Goal: Check status: Check status

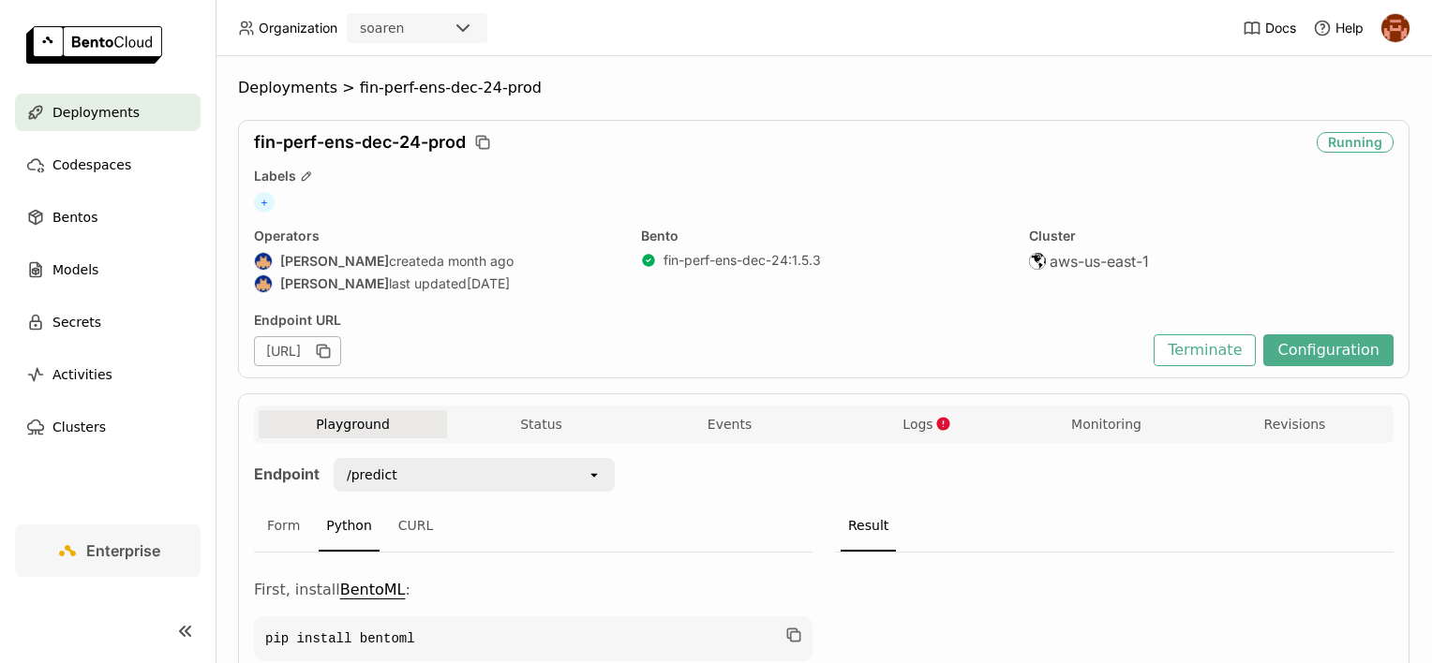
click at [711, 579] on p "First, install BentoML :" at bounding box center [533, 590] width 558 height 22
click at [283, 96] on span "Deployments" at bounding box center [287, 88] width 99 height 19
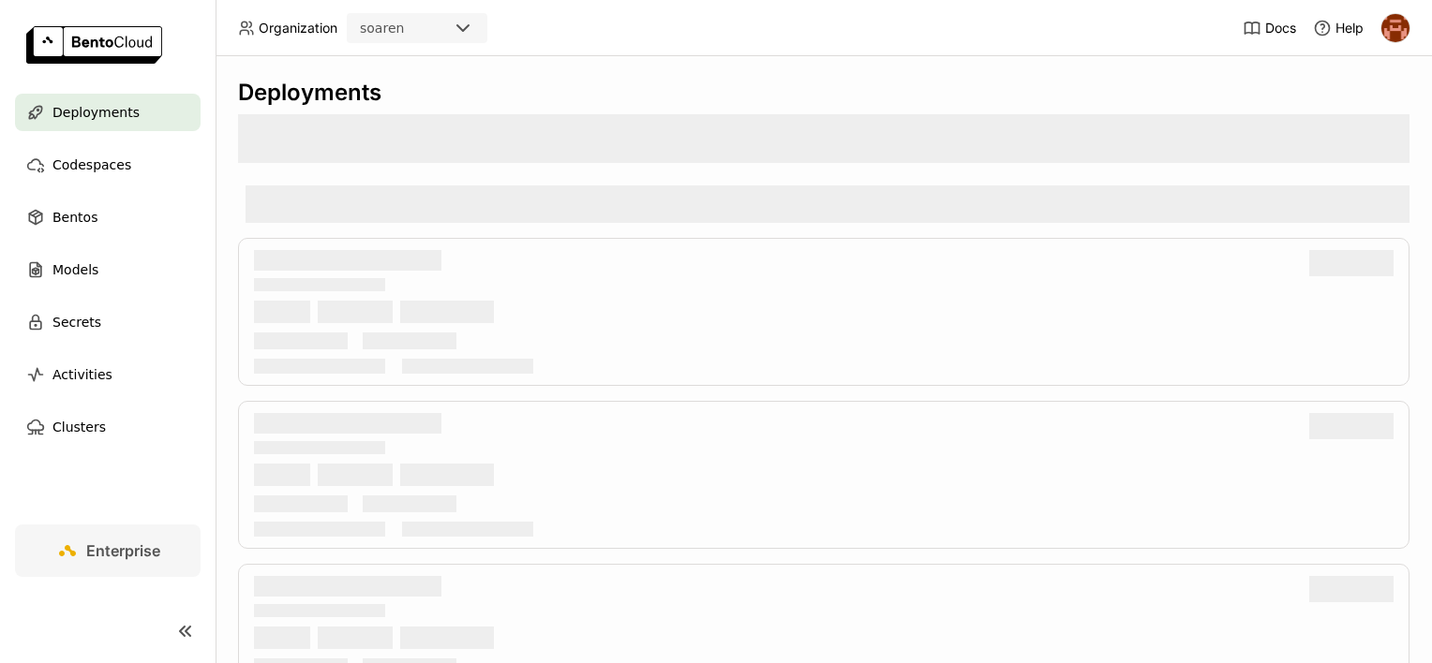
click at [283, 89] on div "Deployments" at bounding box center [823, 93] width 1171 height 28
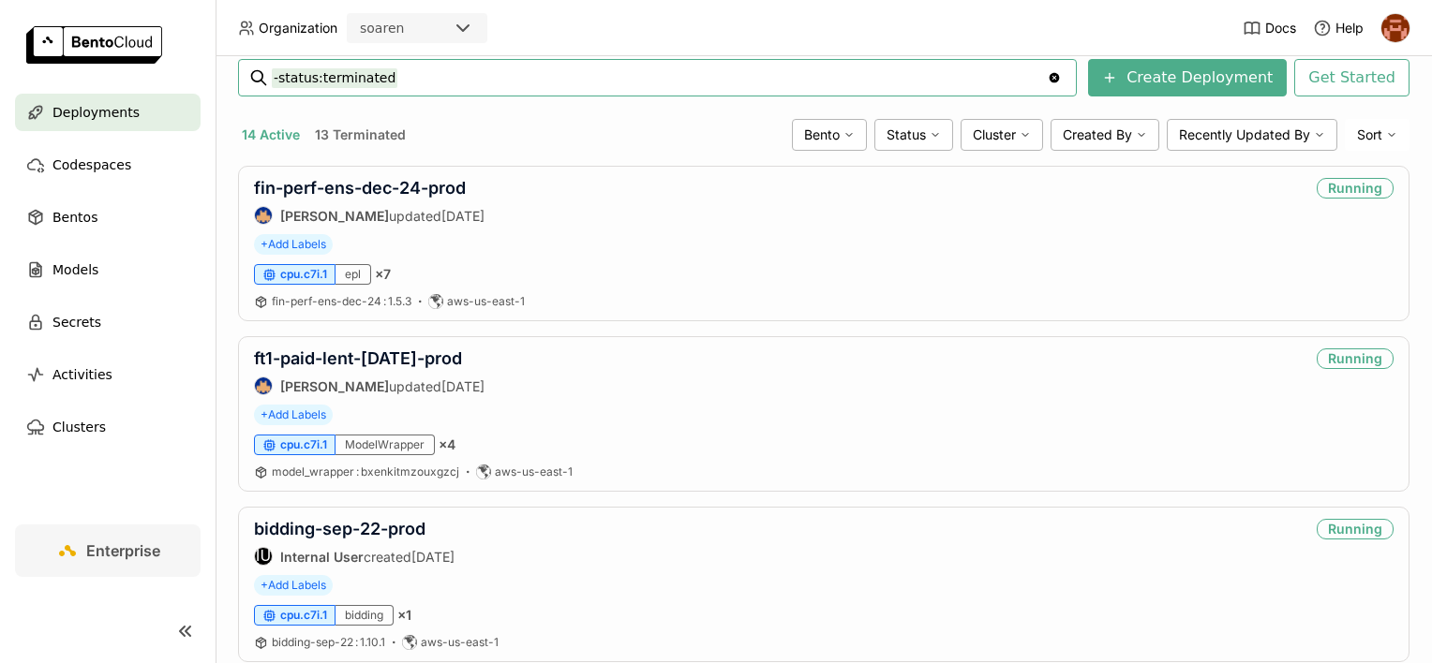
scroll to position [281, 0]
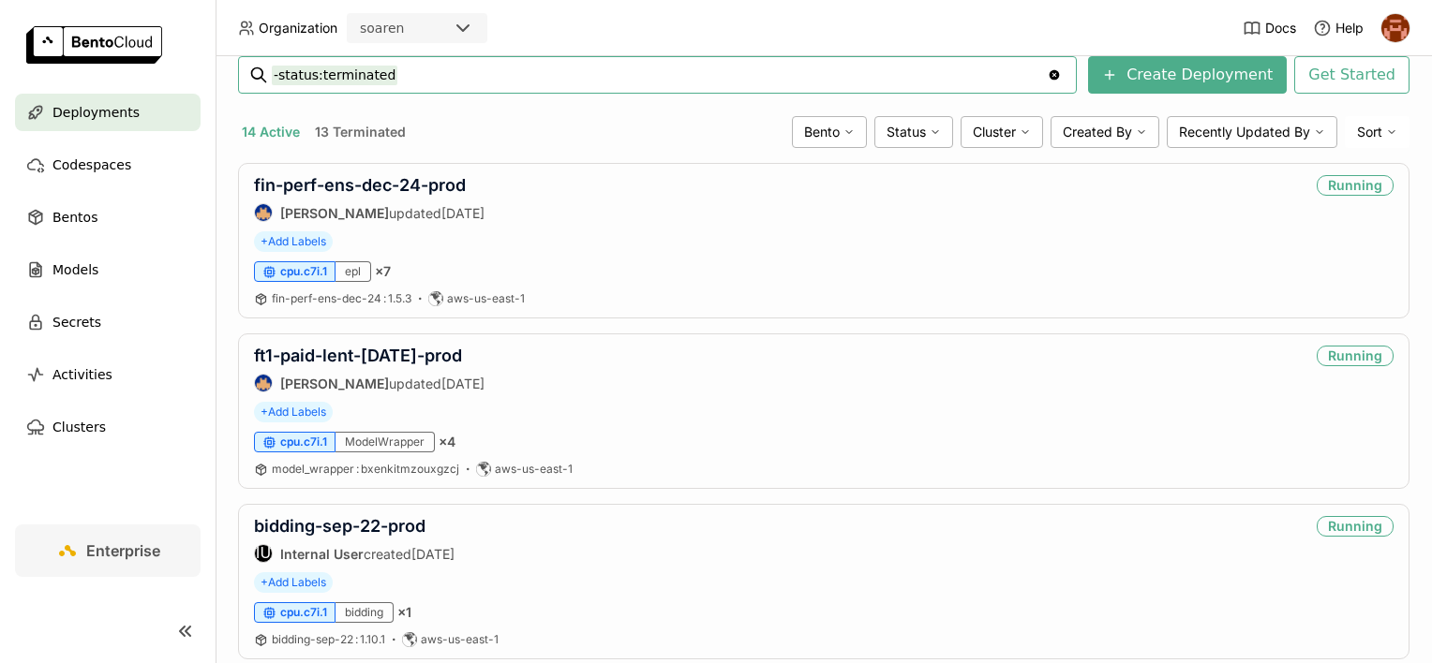
drag, startPoint x: 408, startPoint y: 73, endPoint x: 265, endPoint y: 69, distance: 143.4
click at [265, 69] on div "-status:terminated -status:terminated Clear value" at bounding box center [657, 74] width 838 height 37
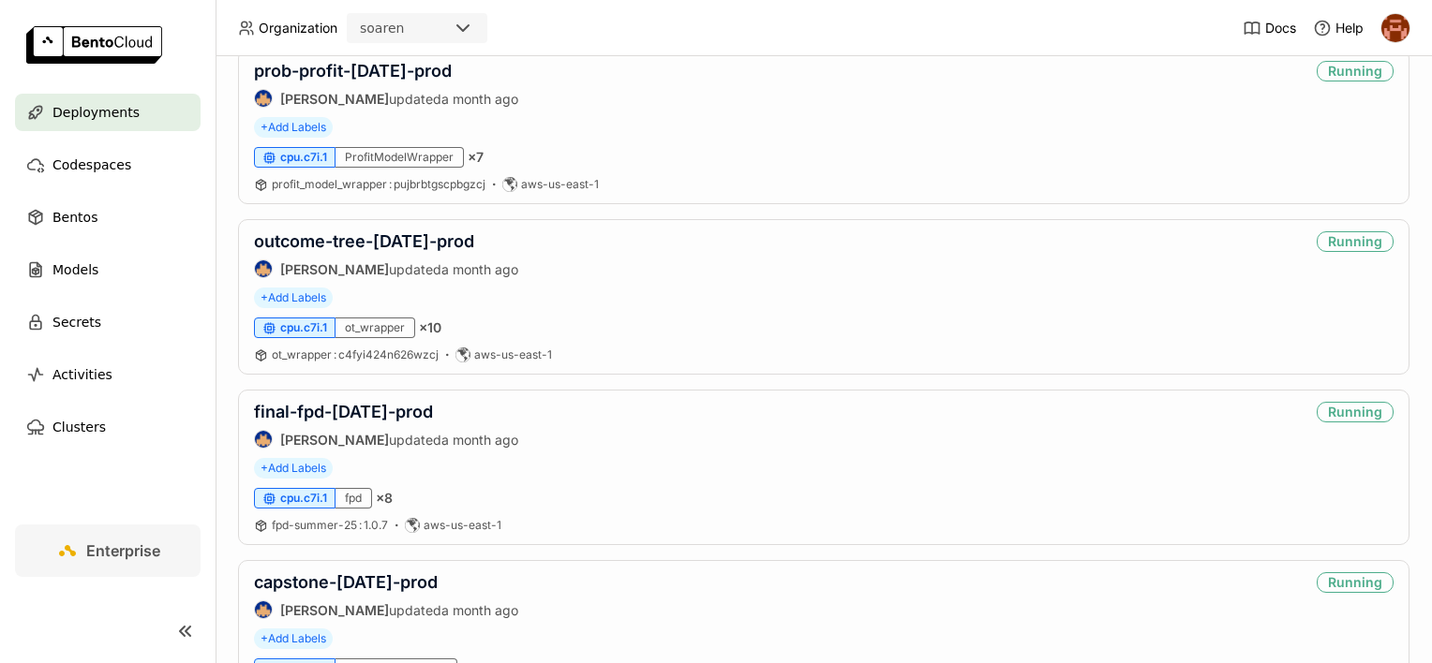
scroll to position [0, 0]
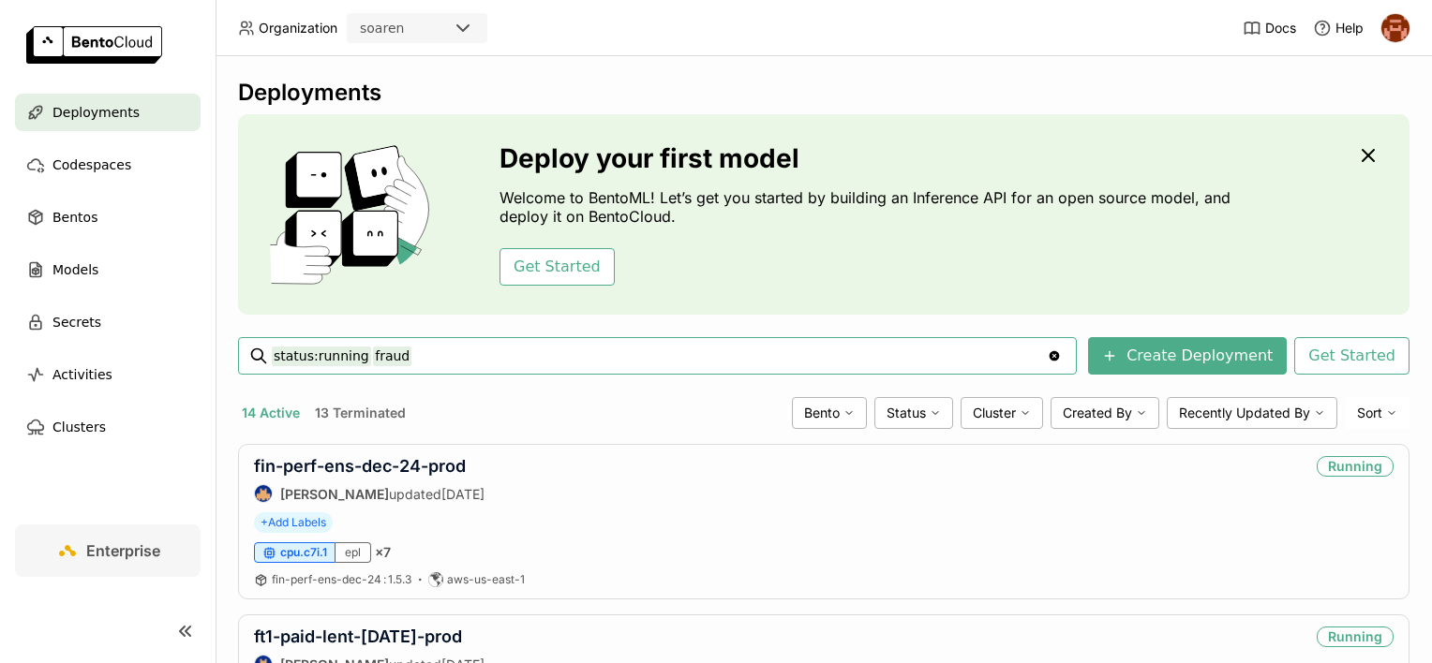
type input "status:running fraud"
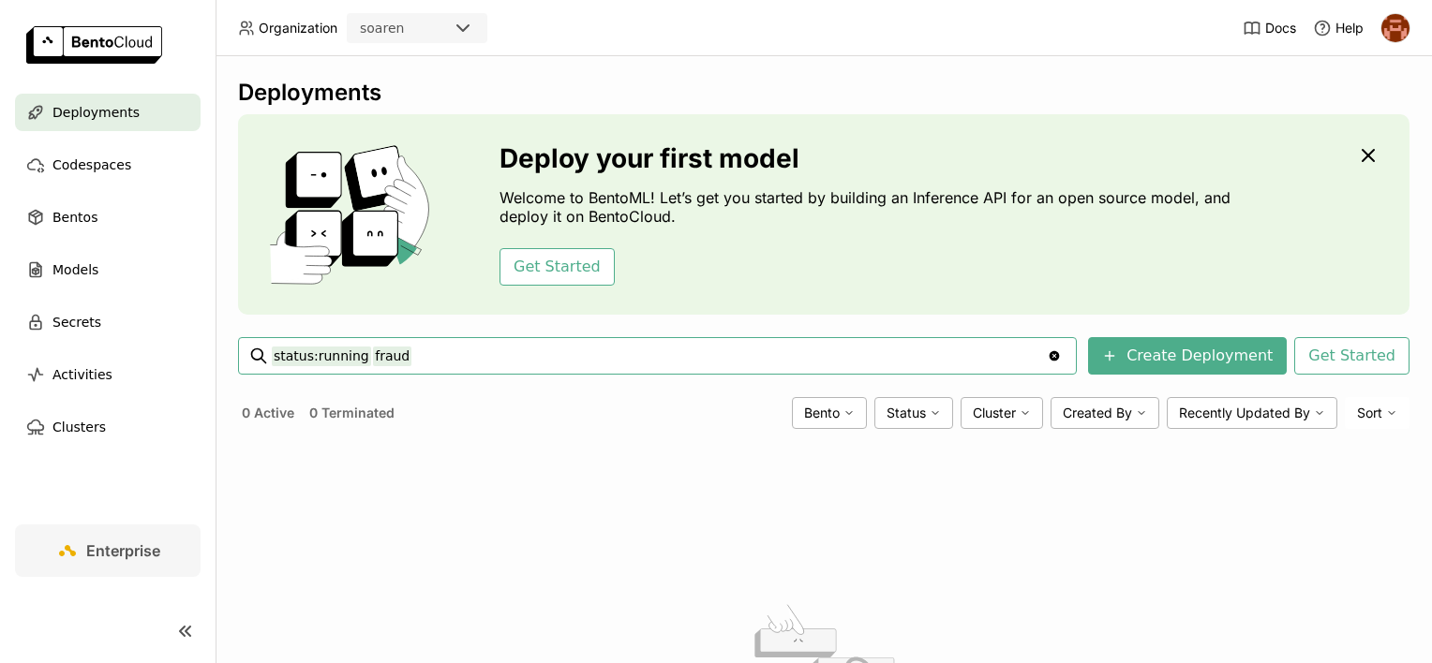
drag, startPoint x: 362, startPoint y: 352, endPoint x: 236, endPoint y: 348, distance: 125.6
click at [236, 348] on div "Deployments Deploy your first model Welcome to BentoML! Let’s get you started b…" at bounding box center [823, 359] width 1216 height 607
type input "fraud"
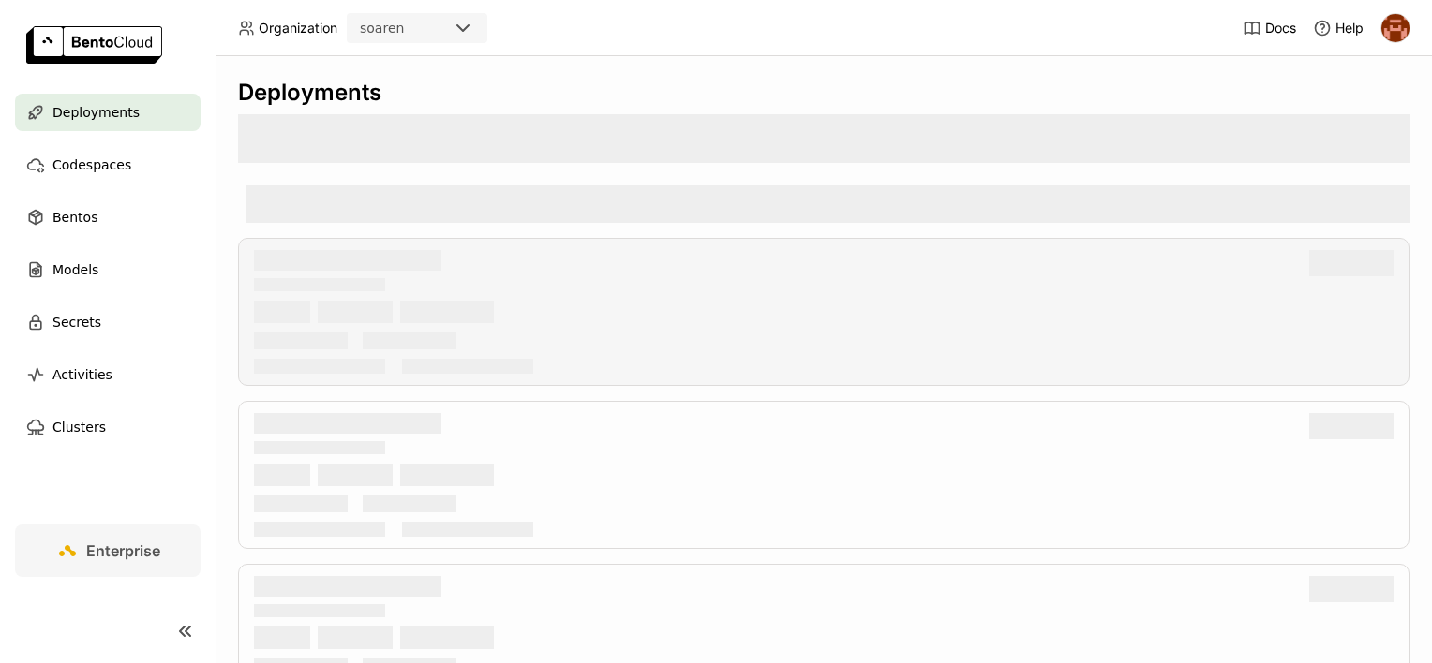
click at [243, 283] on div at bounding box center [823, 312] width 1171 height 148
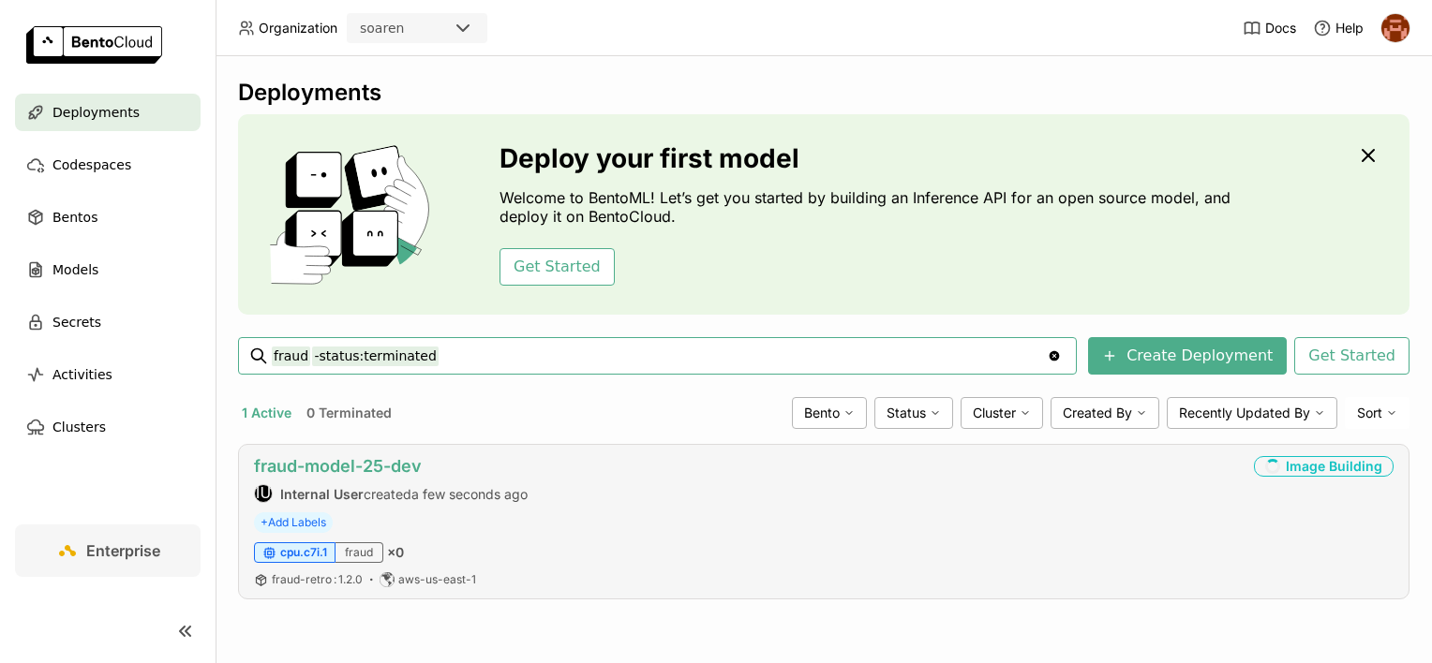
click at [379, 465] on link "fraud-model-25-dev" at bounding box center [338, 466] width 168 height 20
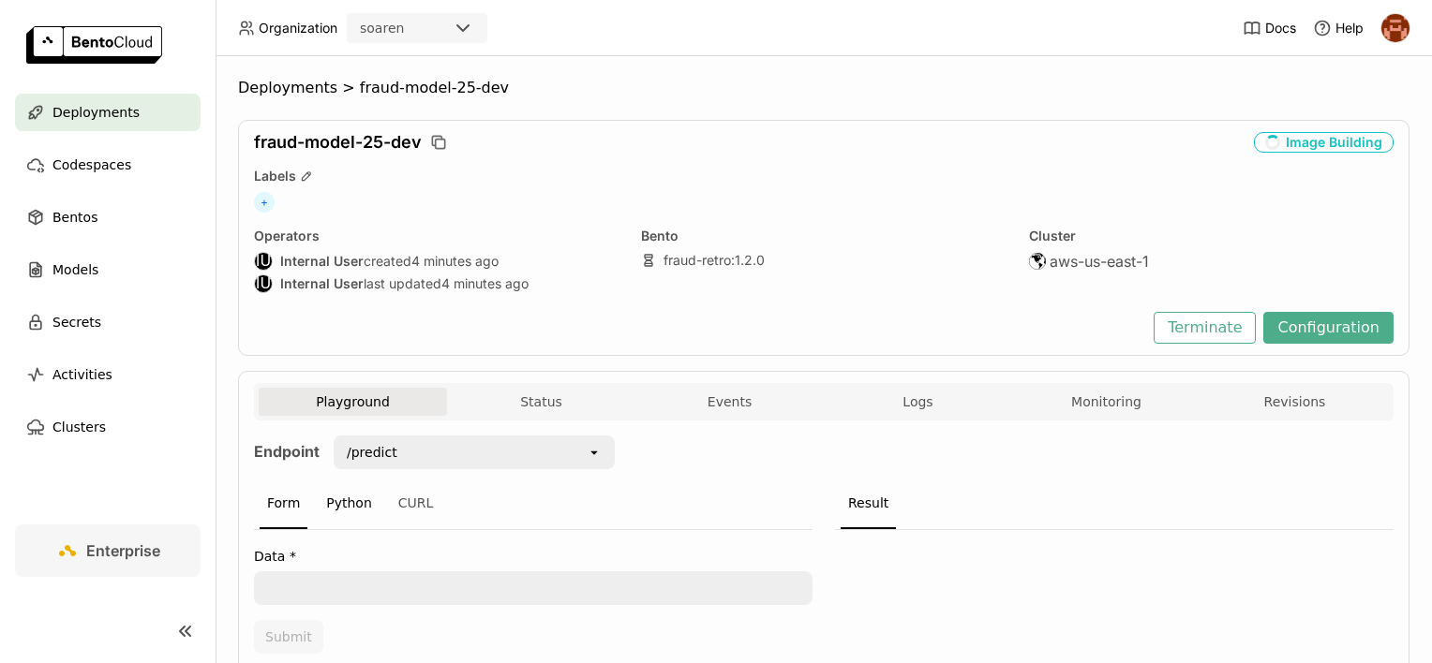
drag, startPoint x: 334, startPoint y: 527, endPoint x: 334, endPoint y: 509, distance: 17.8
click at [334, 525] on div "Form Python CURL" at bounding box center [533, 505] width 558 height 52
click at [334, 509] on div "Python" at bounding box center [349, 504] width 61 height 51
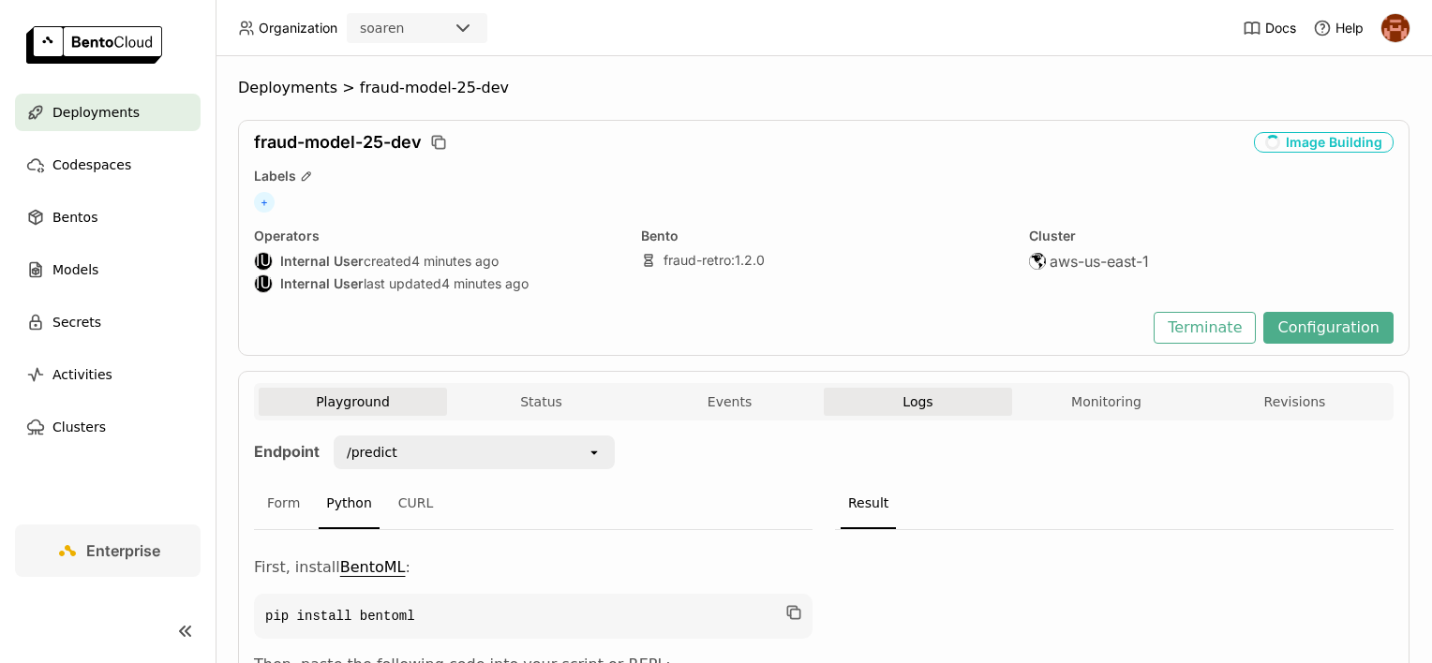
click at [889, 389] on button "Logs" at bounding box center [918, 402] width 188 height 28
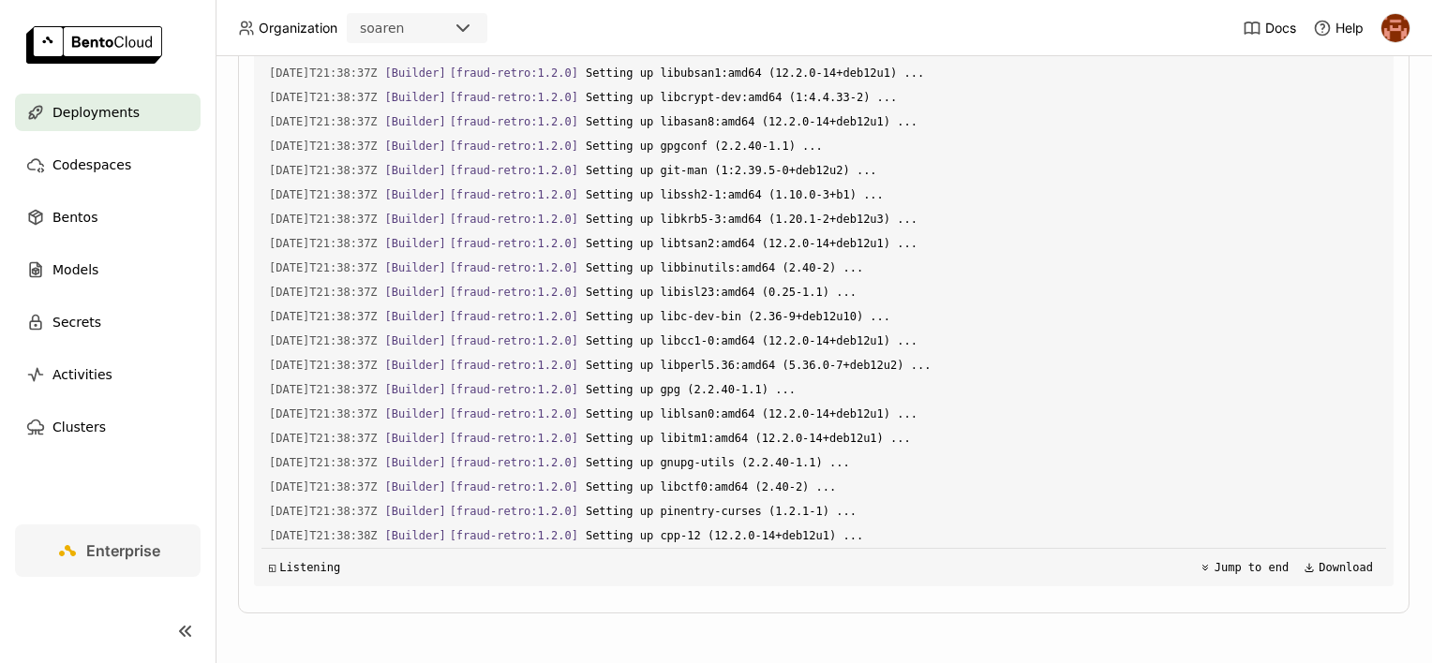
scroll to position [16688, 0]
drag, startPoint x: 820, startPoint y: 609, endPoint x: 690, endPoint y: 660, distance: 139.2
click at [820, 609] on div "Playground Status Events Logs Monitoring Revisions Endpoint /predict open Form …" at bounding box center [823, 240] width 1171 height 748
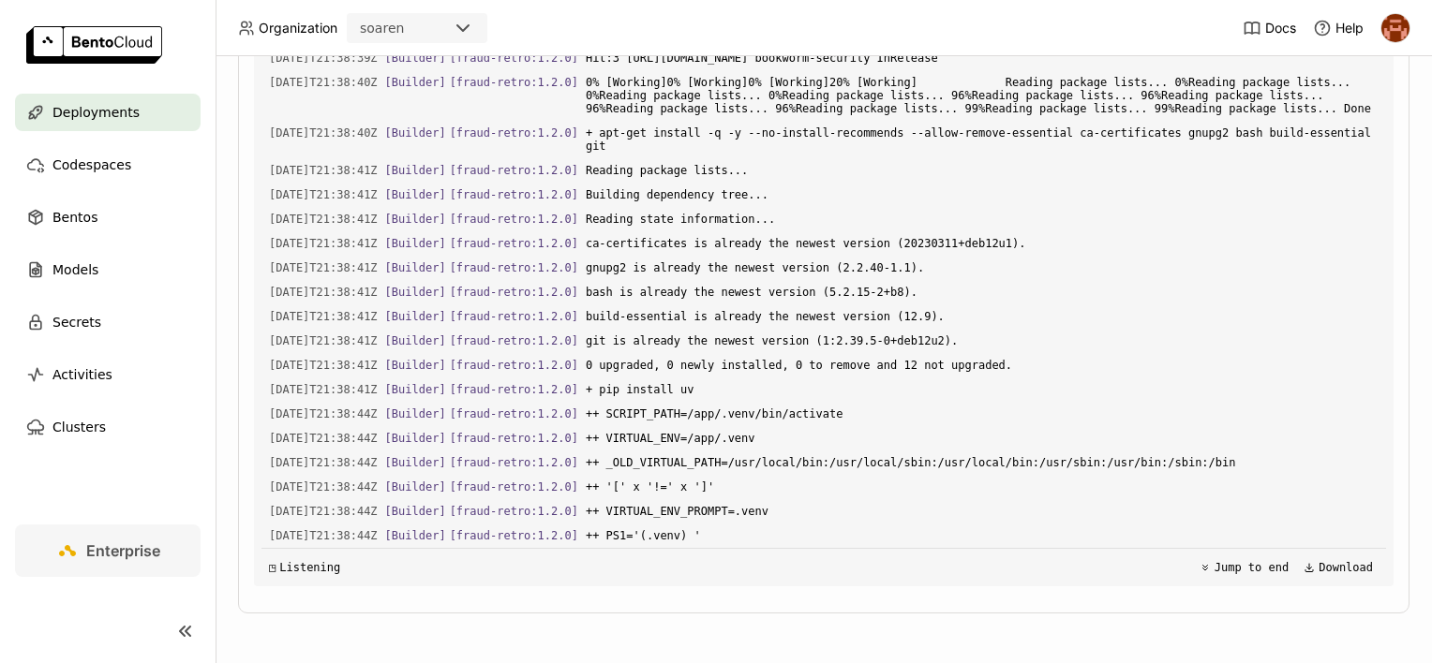
scroll to position [18224, 0]
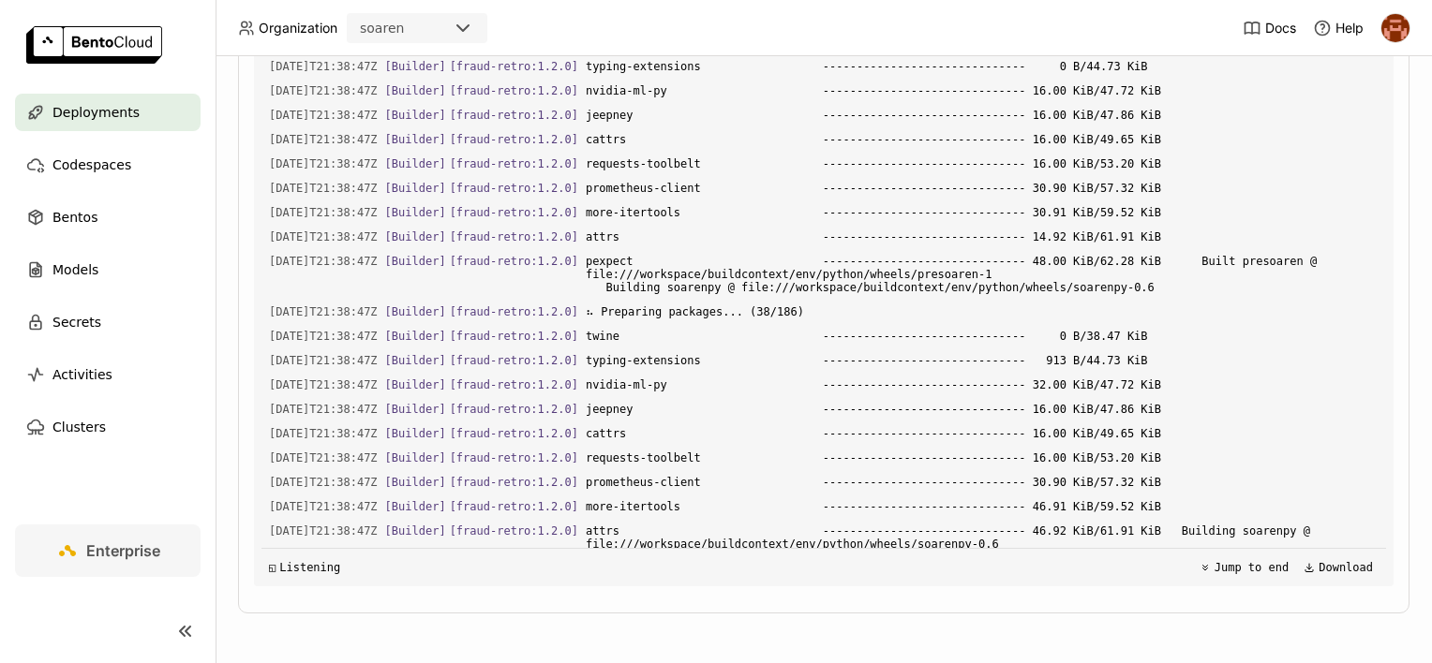
click at [1410, 393] on div "Deployments > fraud-model-25-dev fraud-model-25-dev Image Building Labels + Ope…" at bounding box center [823, 359] width 1216 height 607
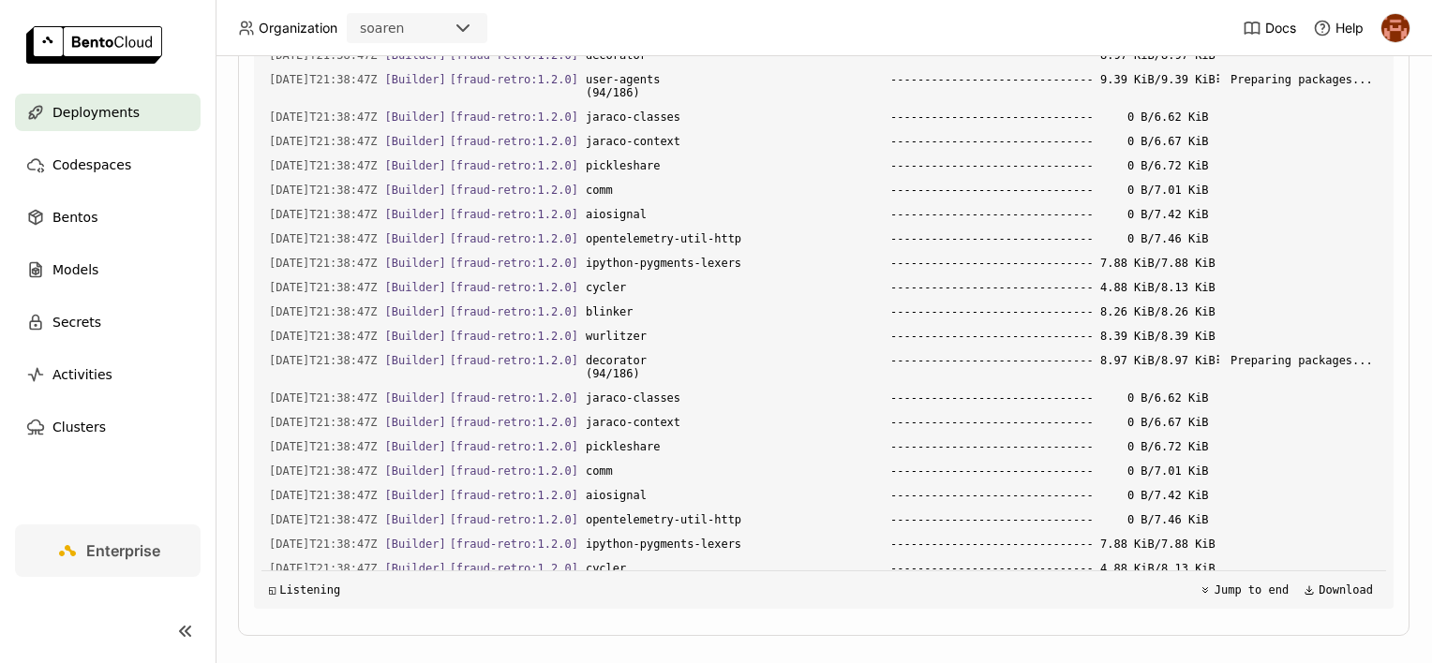
click at [698, 401] on div "Load older logs [DATE]T21:38:47Z [Builder] [ fraud-retro:1.2.0 ] ua-parser ----…" at bounding box center [823, 328] width 1124 height 562
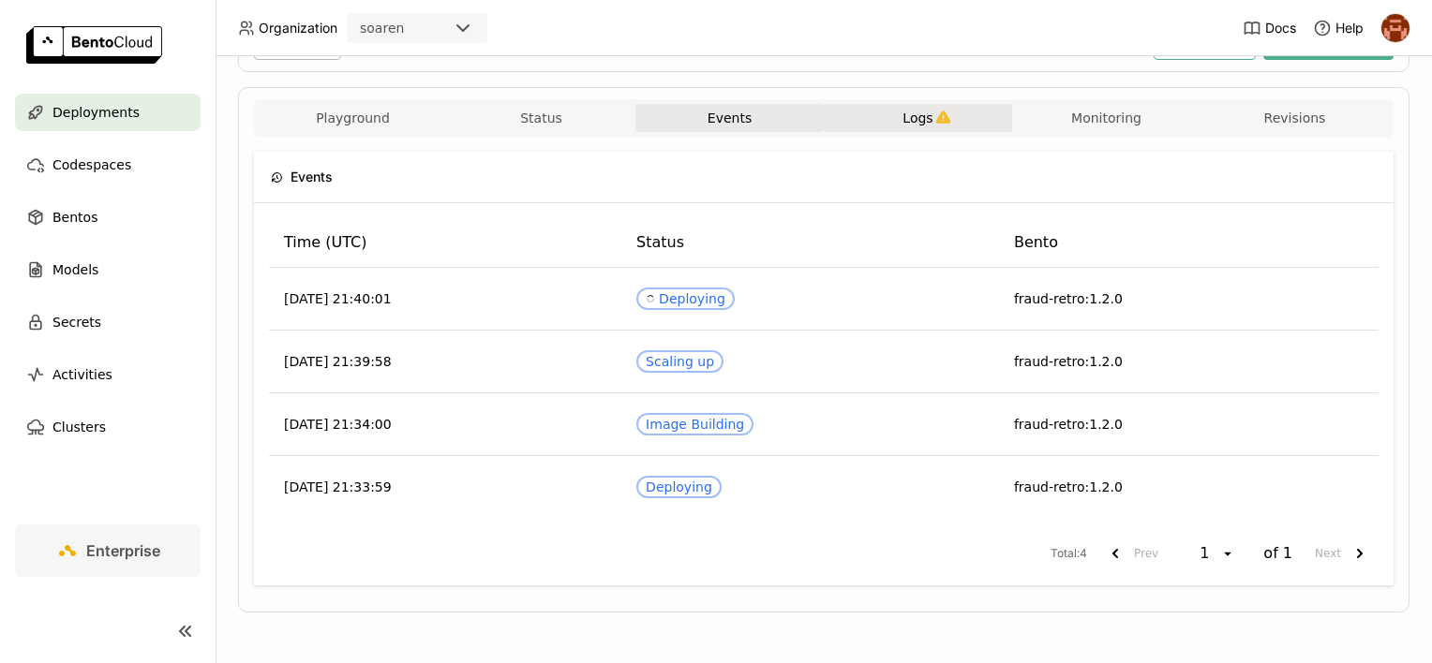
click at [910, 126] on span "Logs" at bounding box center [917, 118] width 30 height 17
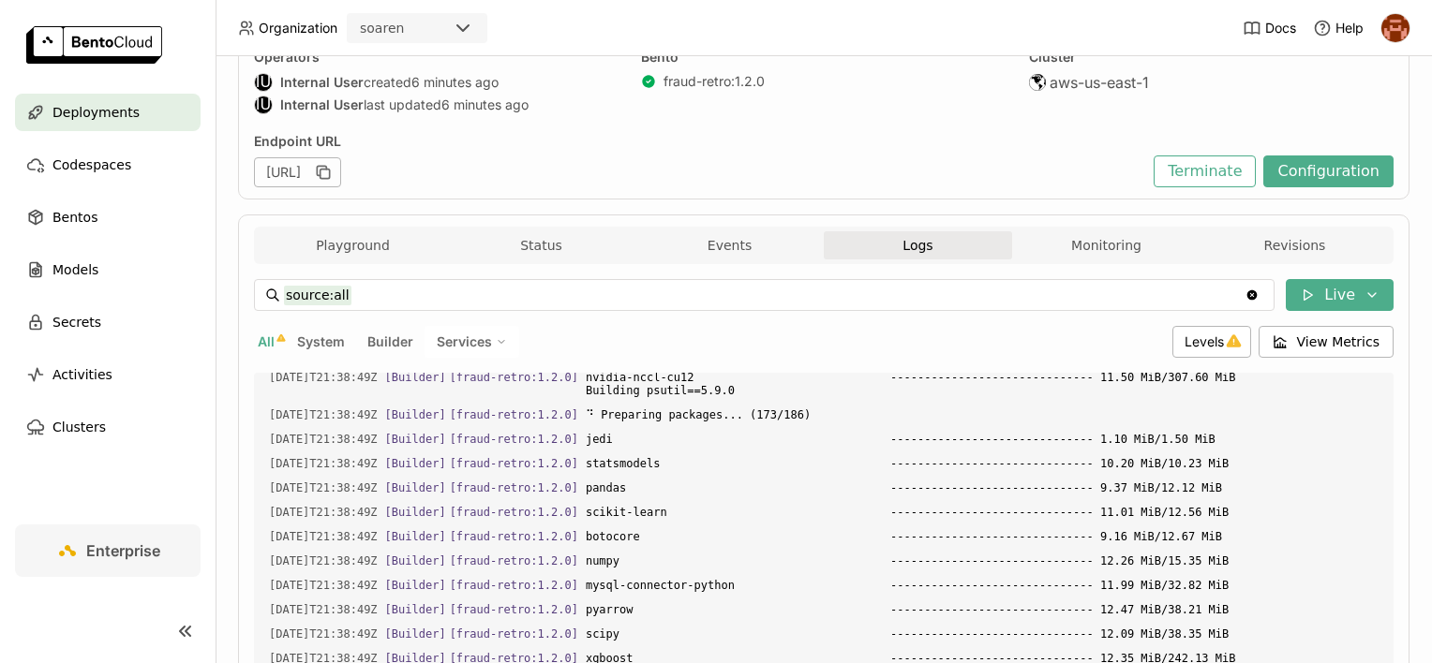
scroll to position [527, 0]
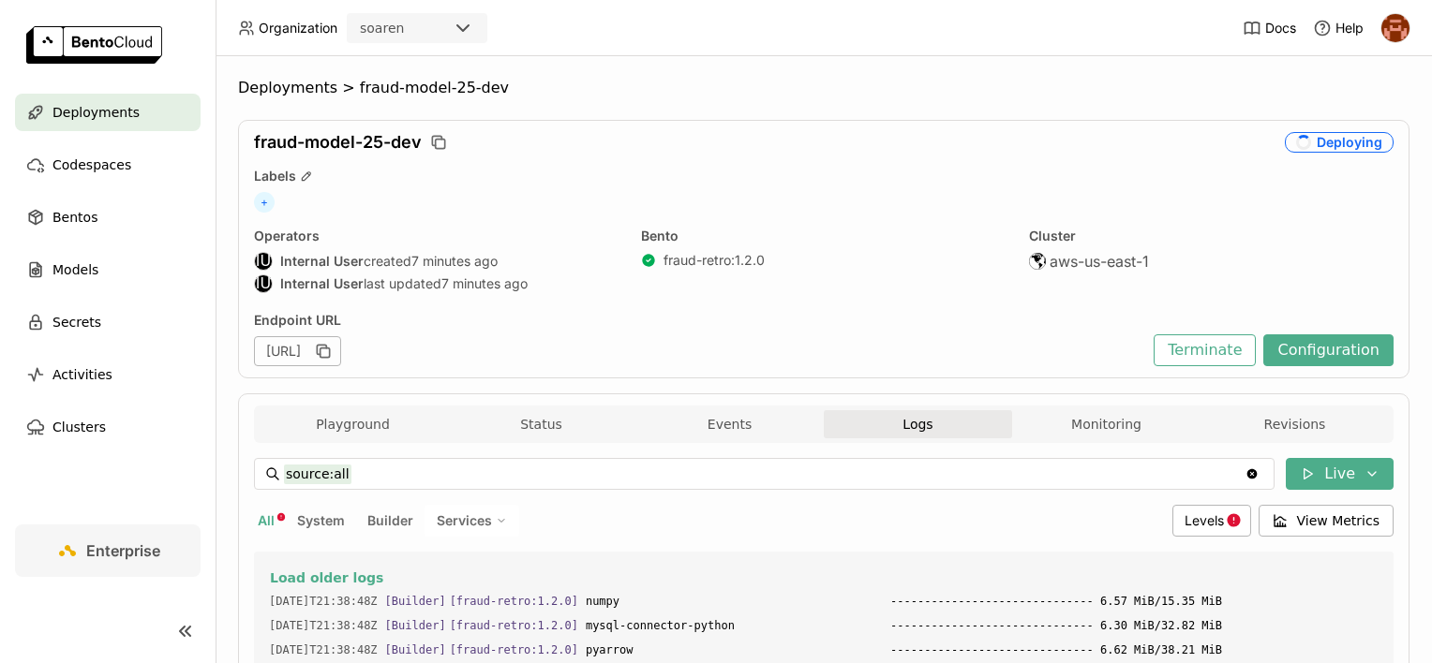
scroll to position [30973, 0]
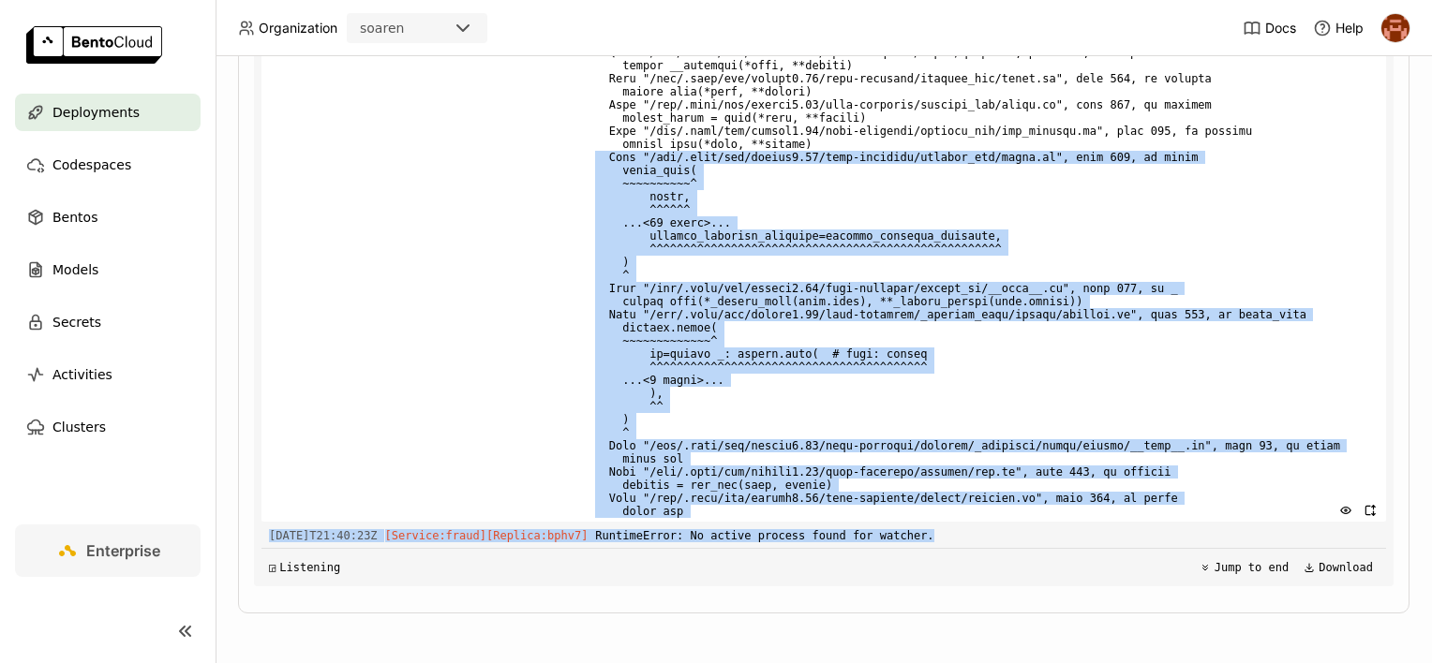
drag, startPoint x: 918, startPoint y: 533, endPoint x: 577, endPoint y: 142, distance: 518.6
click at [577, 142] on div "Load older logs 2025-08-19T21:38:48Z [Builder] [ fraud-retro:1.2.0 ] numpy ----…" at bounding box center [823, 305] width 1124 height 562
drag, startPoint x: 577, startPoint y: 142, endPoint x: 517, endPoint y: 187, distance: 74.9
click at [504, 184] on div "2025-08-19T21:40:23Z [Service:fraud] [Replica: bphv7 ]" at bounding box center [823, 183] width 1124 height 676
click at [622, 182] on span at bounding box center [986, 183] width 783 height 676
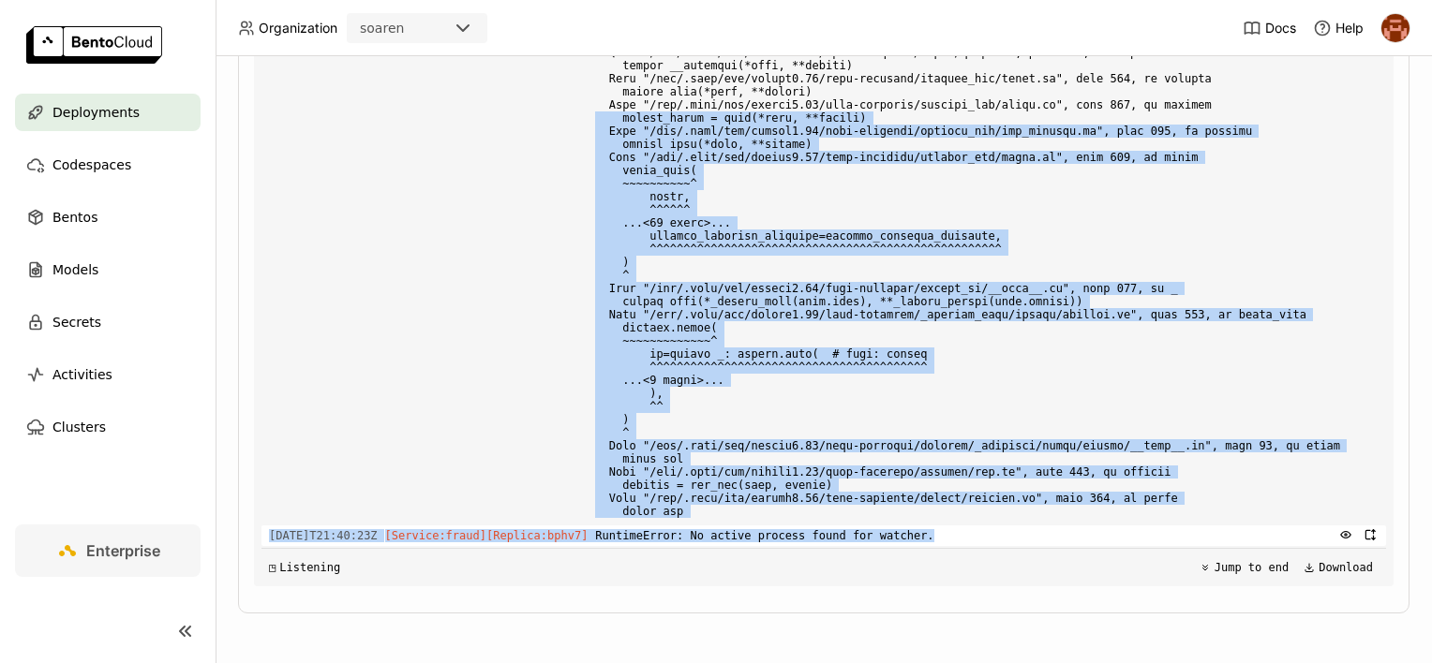
drag, startPoint x: 604, startPoint y: 128, endPoint x: 913, endPoint y: 528, distance: 505.0
click at [913, 528] on div "Load older logs 2025-08-19T21:38:48Z [Builder] [ fraud-retro:1.2.0 ] numpy ----…" at bounding box center [823, 305] width 1124 height 562
click at [913, 528] on span "RuntimeError: No active process found for watcher." at bounding box center [986, 536] width 783 height 21
click at [909, 526] on span "RuntimeError: No active process found for watcher." at bounding box center [986, 536] width 783 height 21
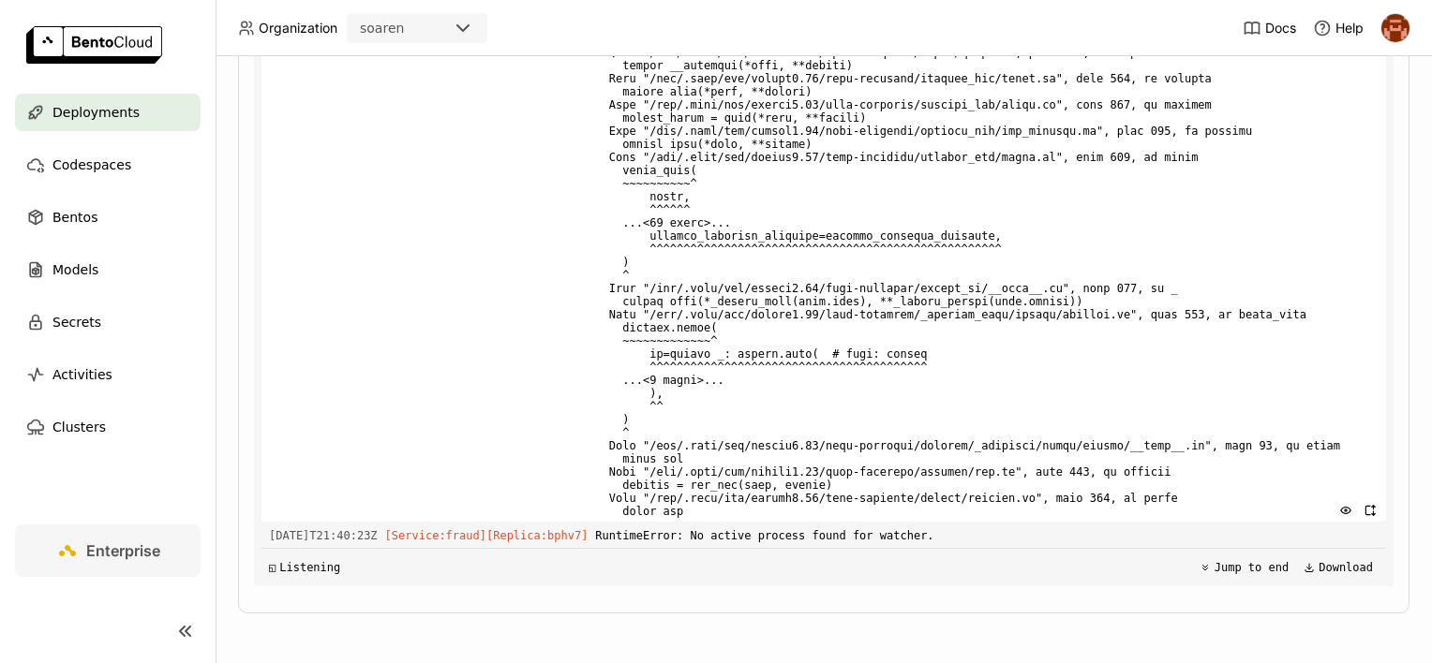
scroll to position [30504, 0]
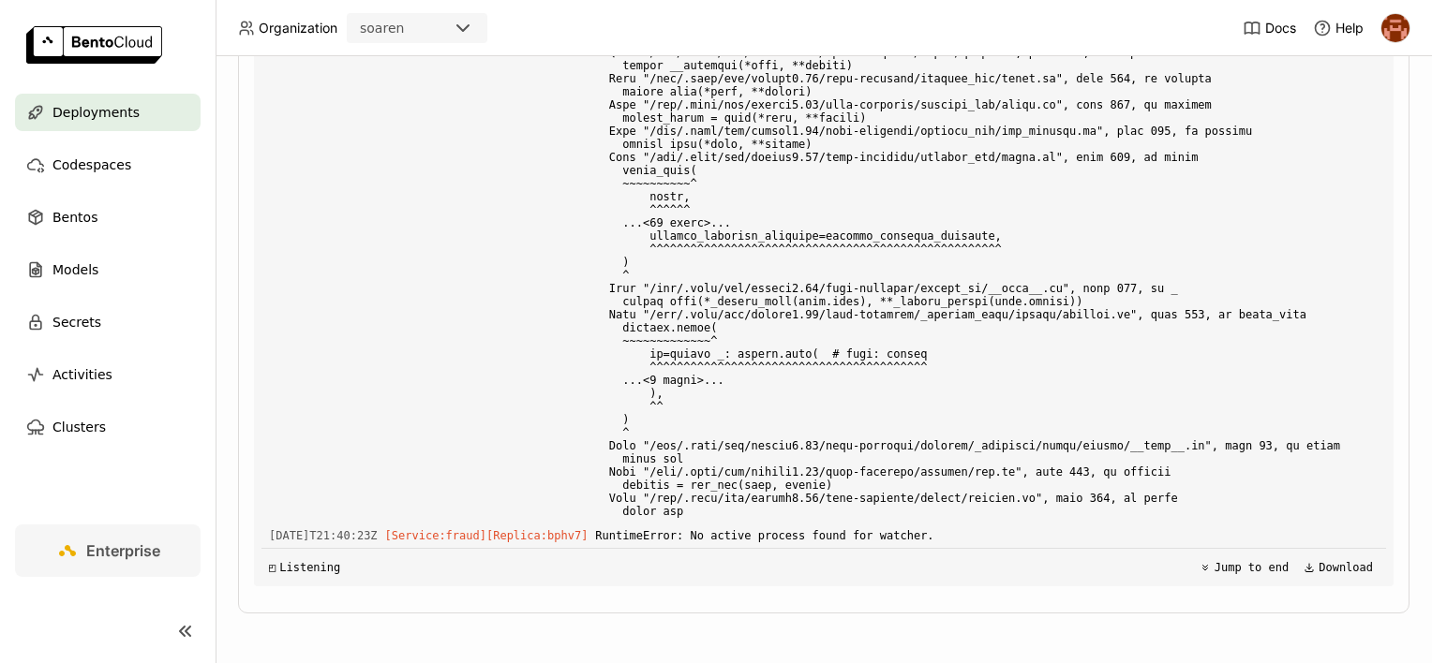
drag, startPoint x: 966, startPoint y: 478, endPoint x: 556, endPoint y: 136, distance: 534.2
click at [556, 136] on div "Load older logs 2025-08-19T21:38:48Z [Builder] [ fraud-retro:1.2.0 ] numpy ----…" at bounding box center [823, 305] width 1124 height 562
drag, startPoint x: 556, startPoint y: 136, endPoint x: 465, endPoint y: 152, distance: 92.3
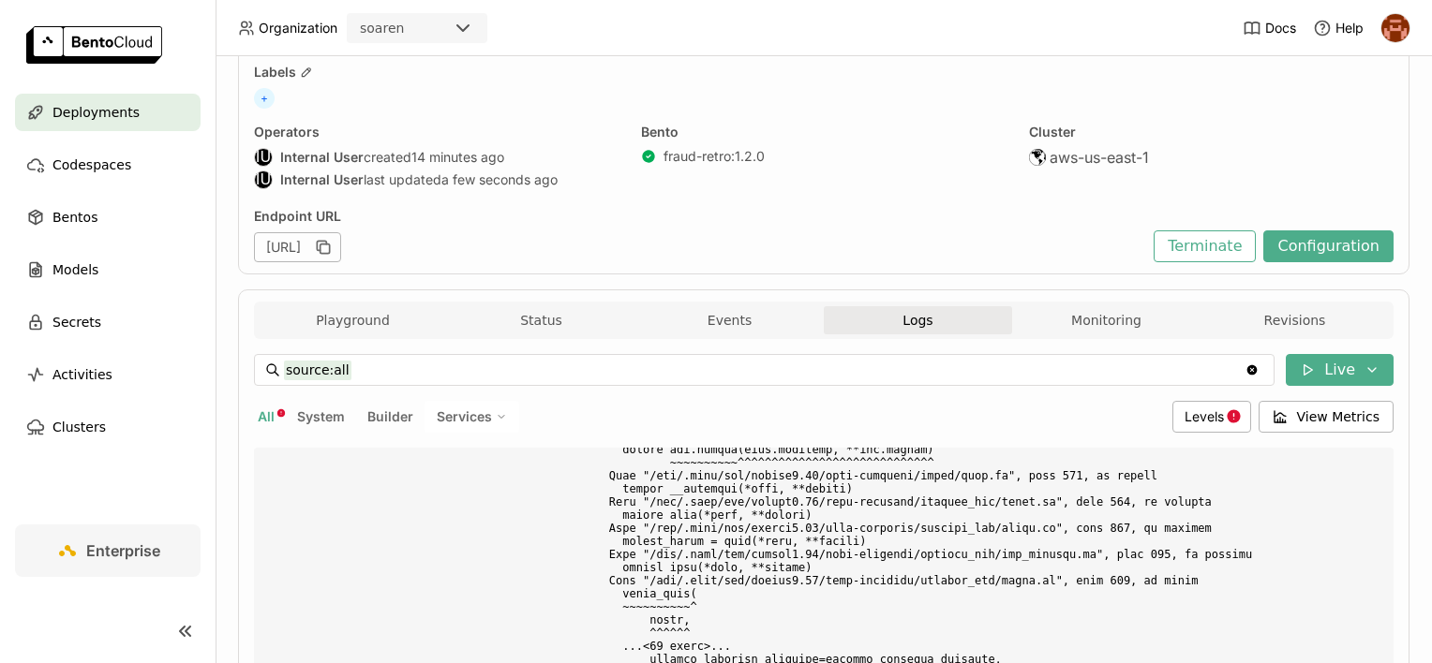
scroll to position [0, 0]
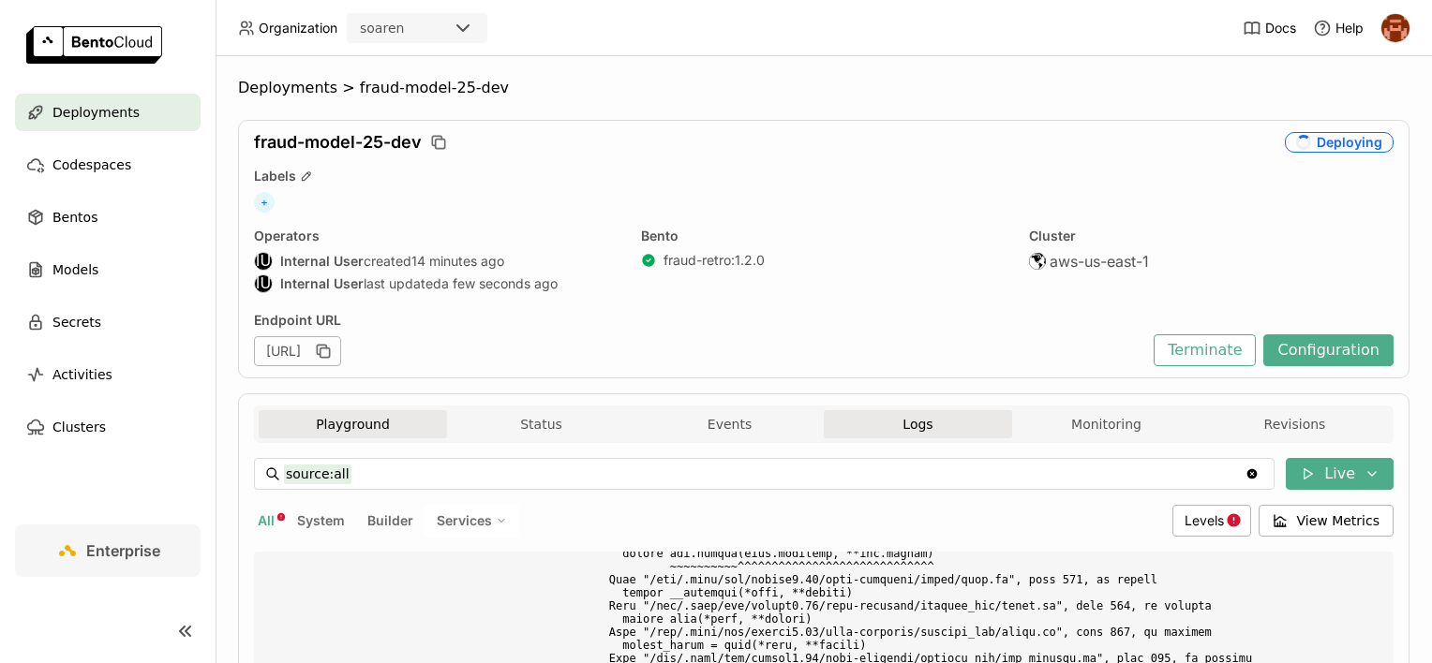
click at [360, 424] on button "Playground" at bounding box center [353, 424] width 188 height 28
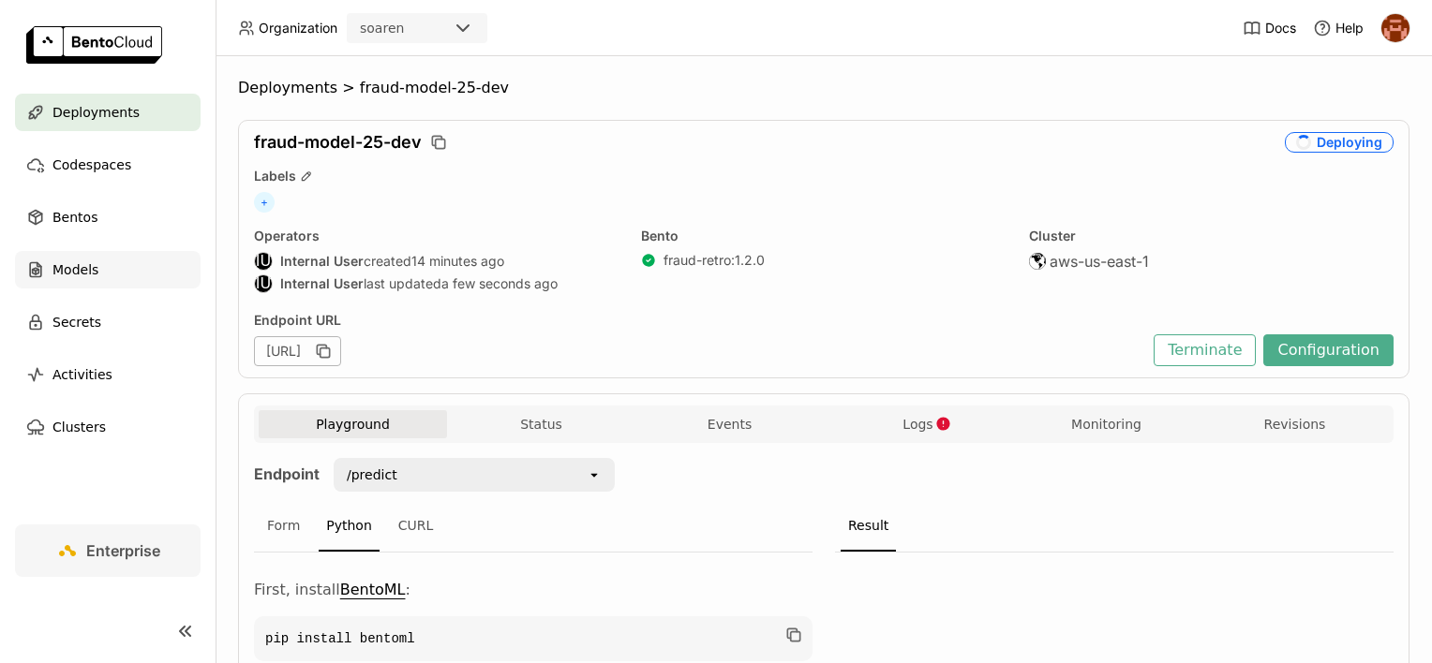
click at [111, 259] on div "Models" at bounding box center [107, 269] width 185 height 37
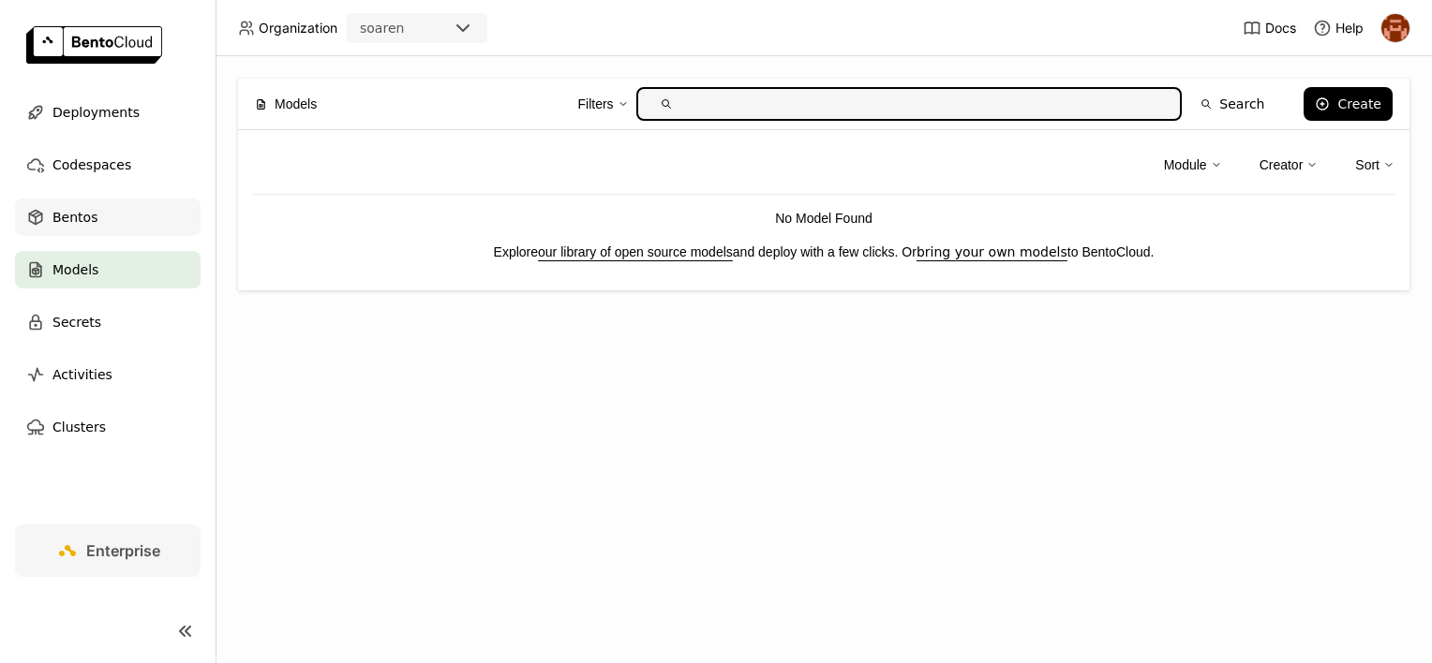
click at [142, 211] on div "Bentos" at bounding box center [107, 217] width 185 height 37
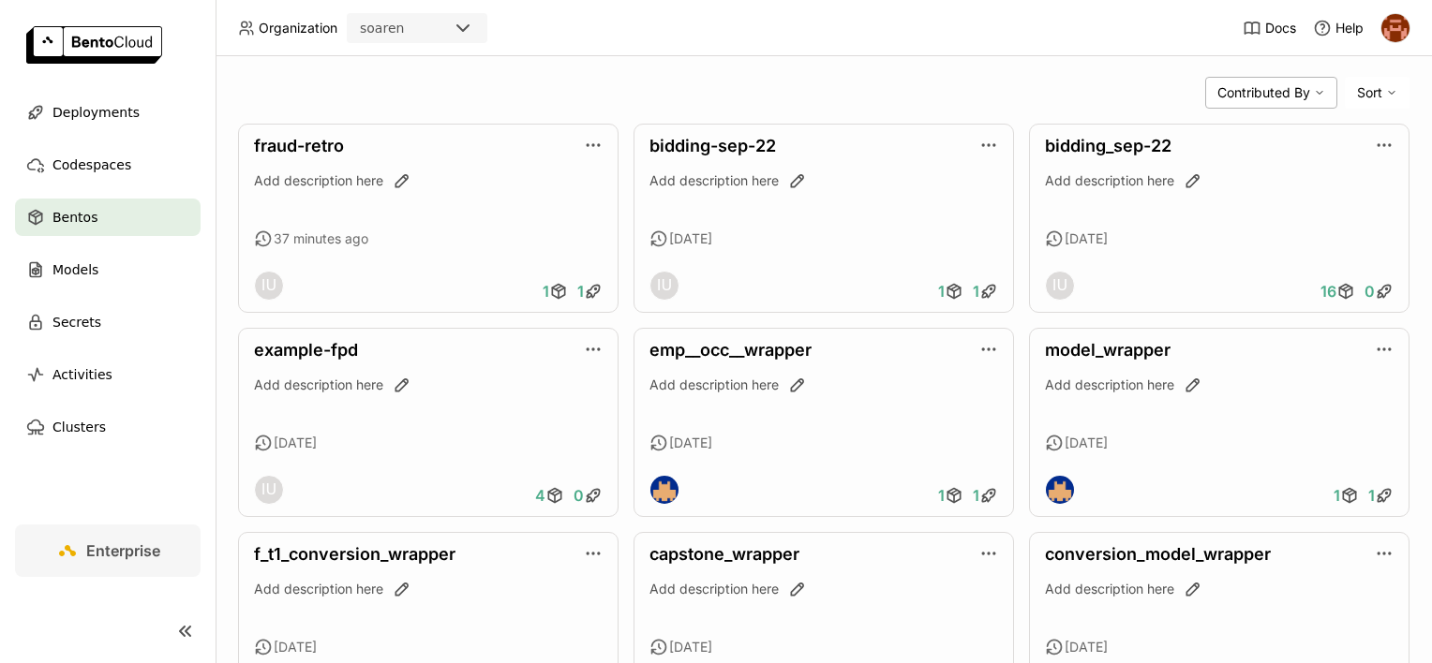
scroll to position [375, 0]
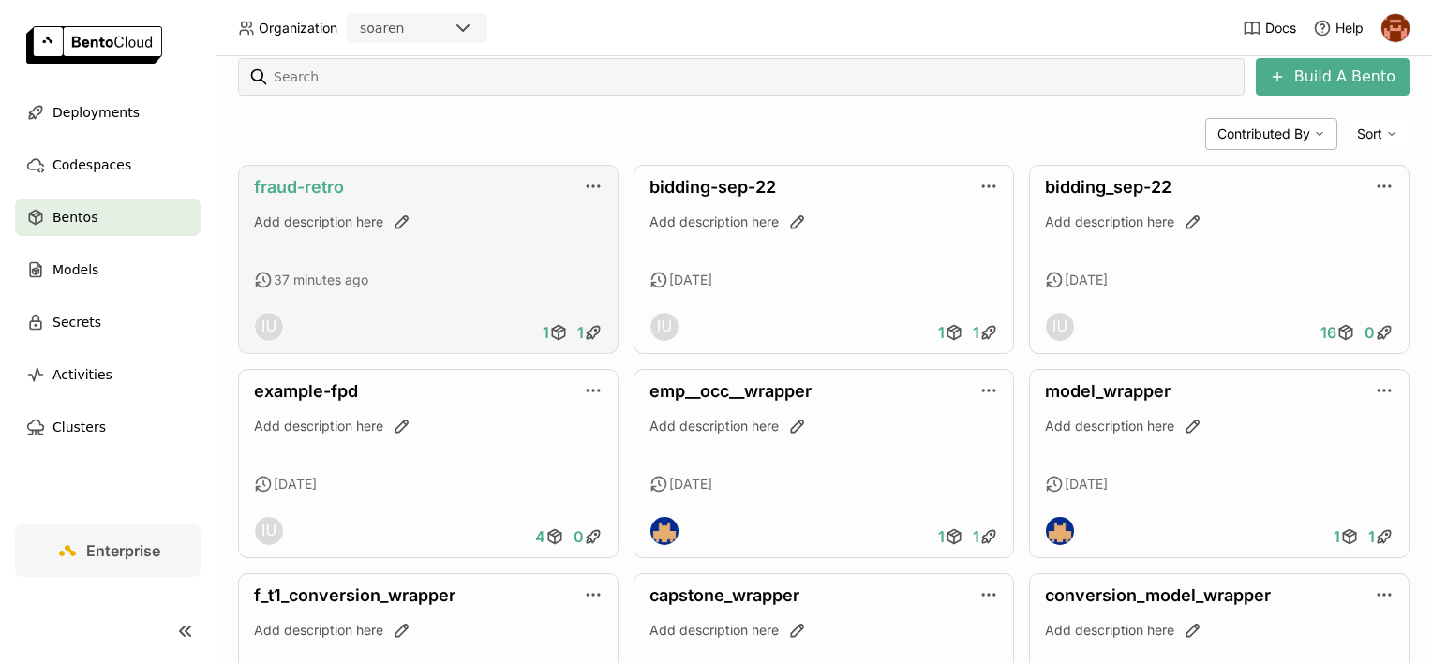
click at [300, 183] on link "fraud-retro" at bounding box center [299, 187] width 90 height 20
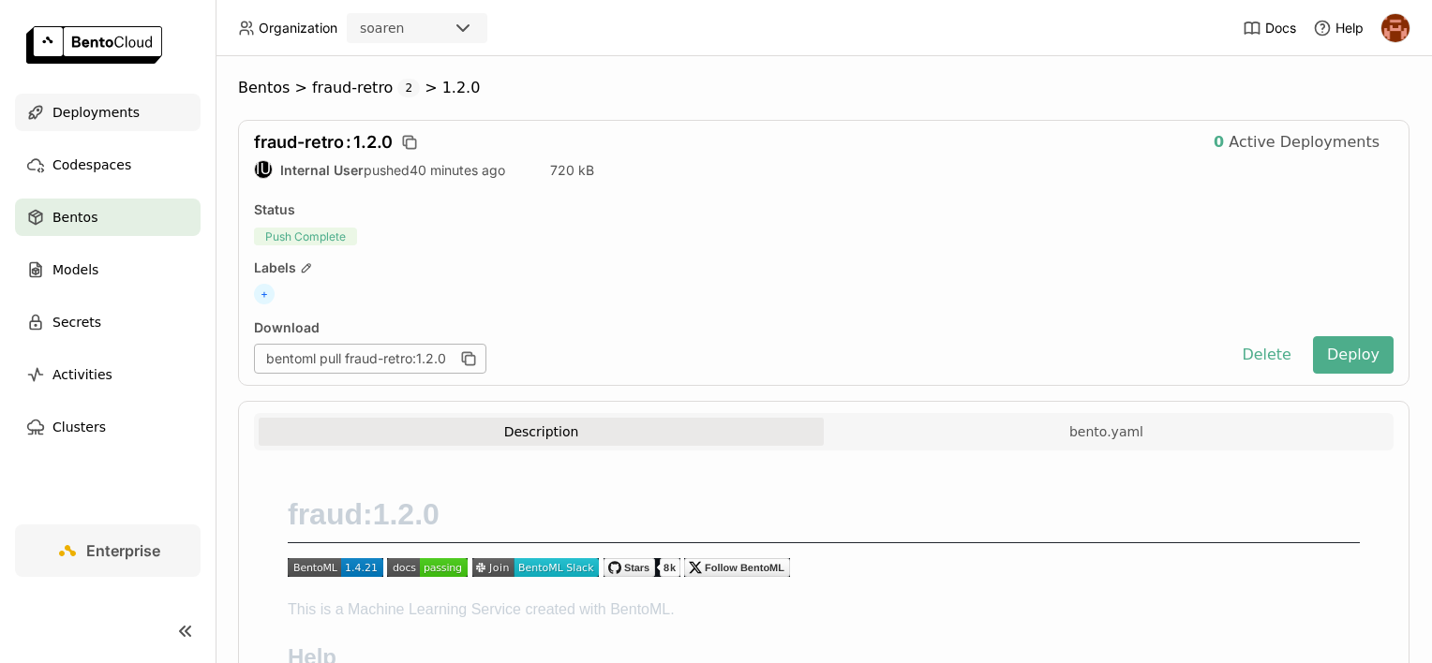
click at [101, 118] on span "Deployments" at bounding box center [95, 112] width 87 height 22
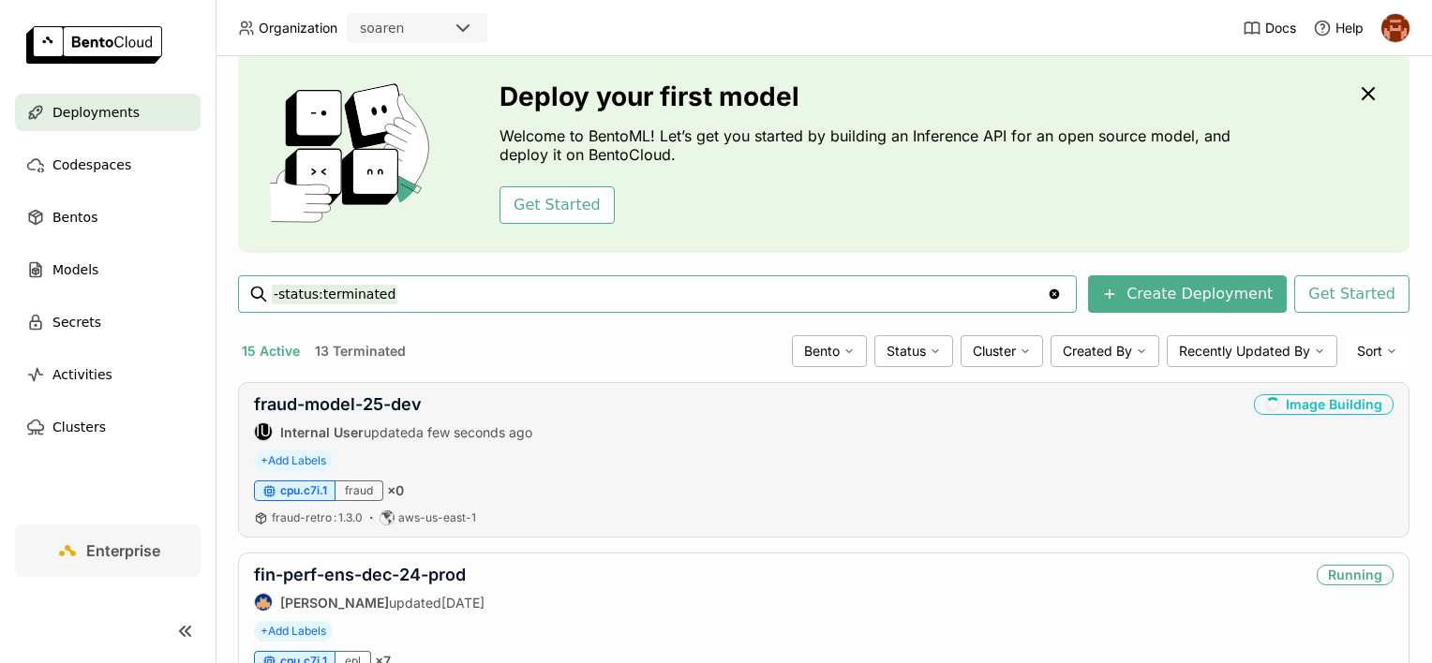
scroll to position [94, 0]
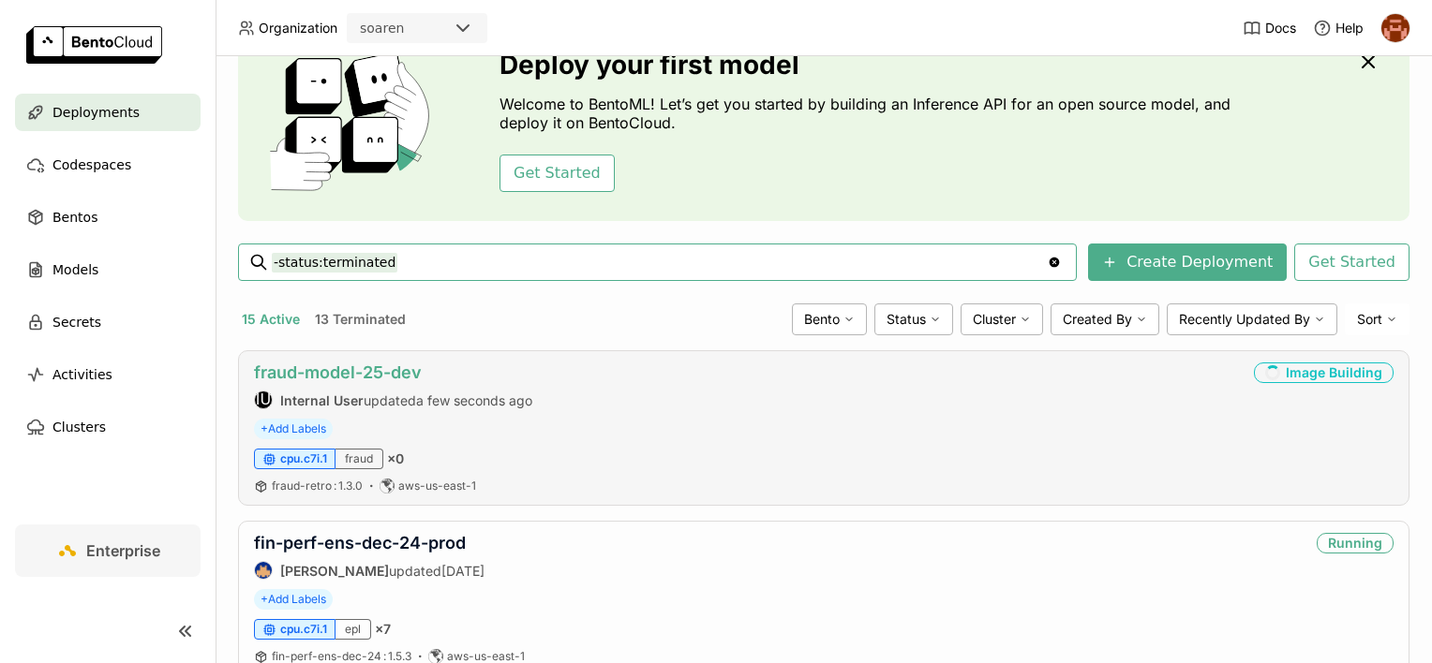
click at [369, 375] on link "fraud-model-25-dev" at bounding box center [338, 373] width 168 height 20
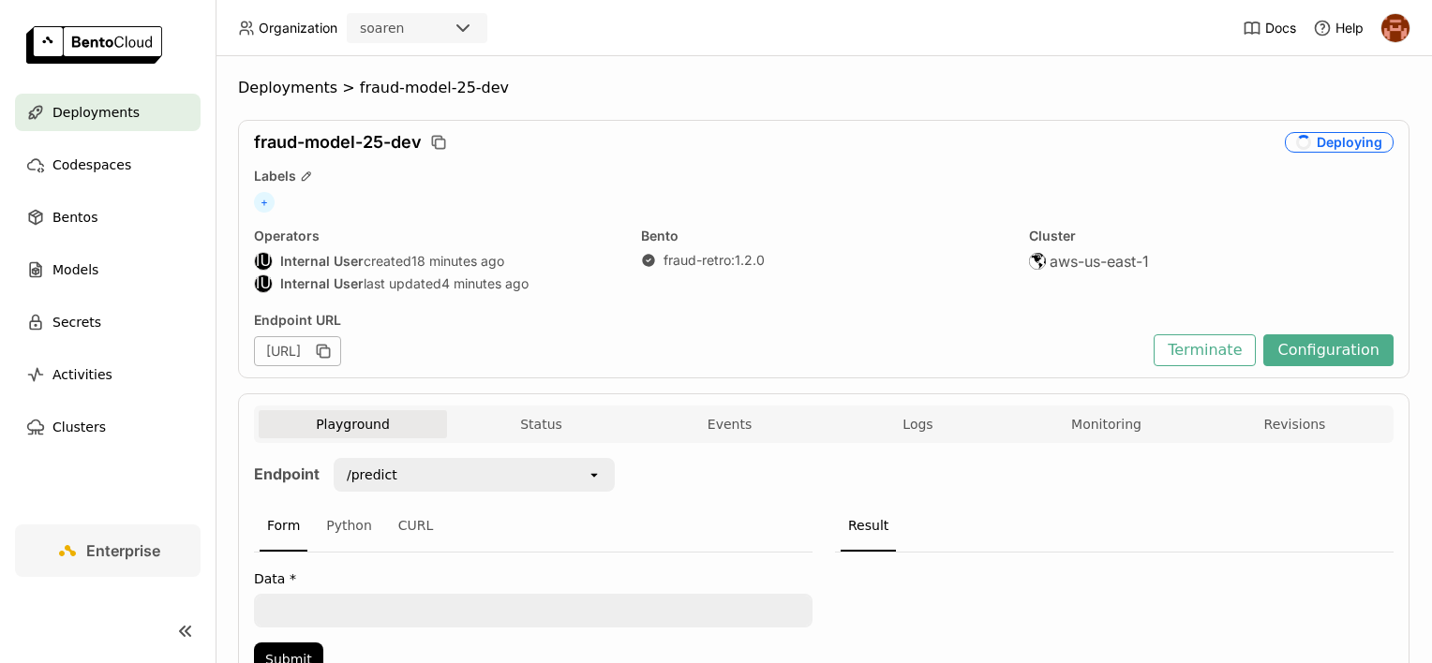
click at [962, 420] on div "Playground Status Events Logs Monitoring Revisions" at bounding box center [824, 426] width 1130 height 33
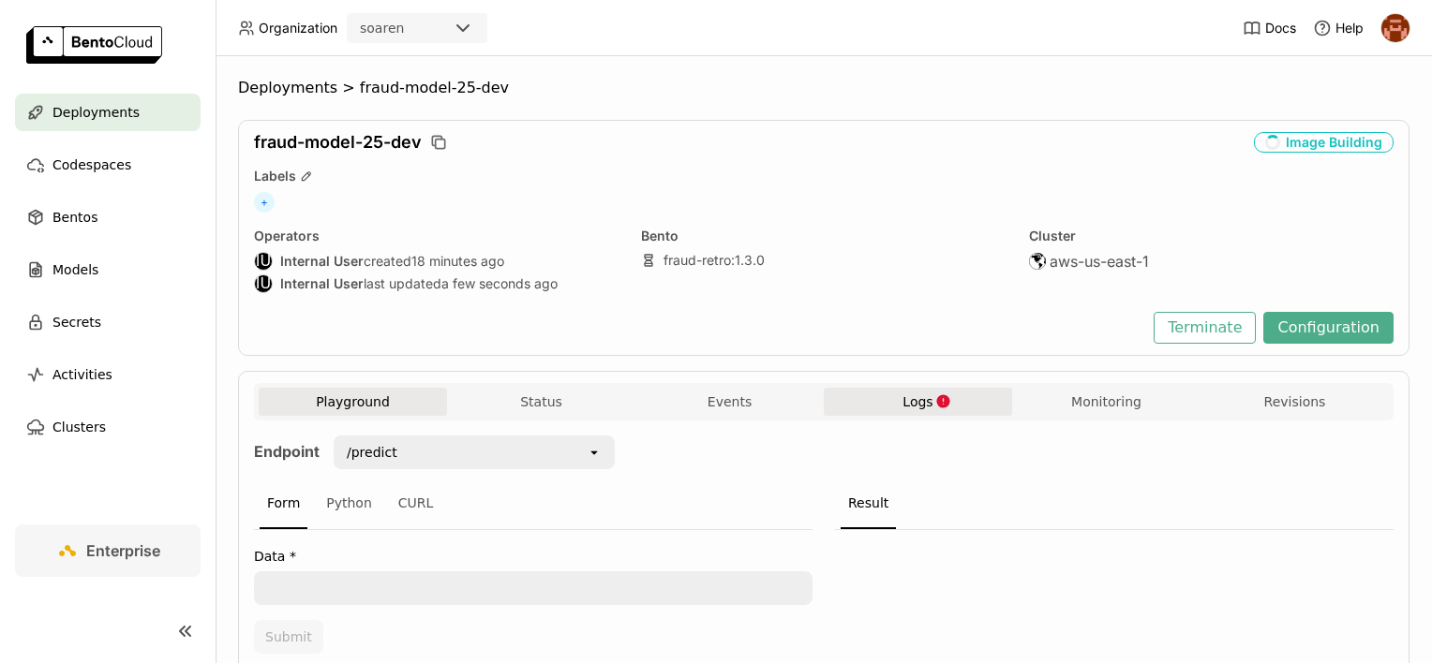
click at [959, 401] on button "Logs" at bounding box center [918, 402] width 188 height 28
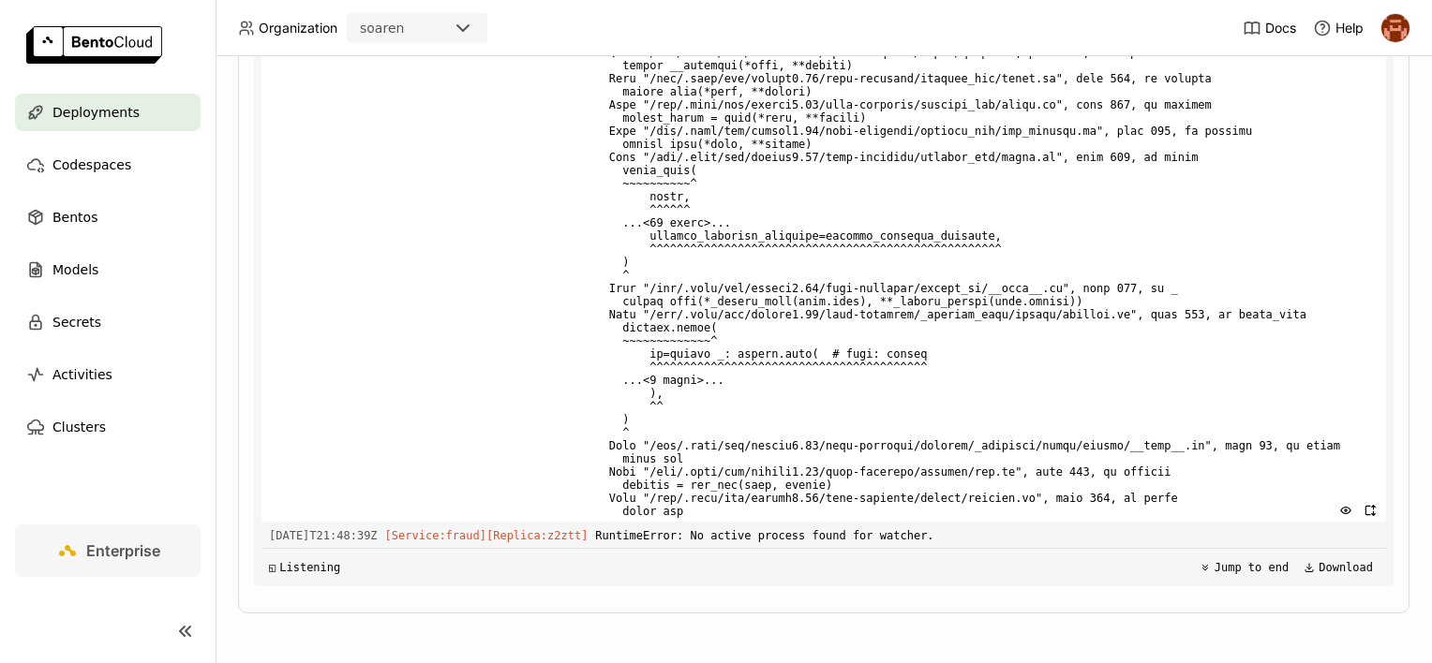
scroll to position [2979, 0]
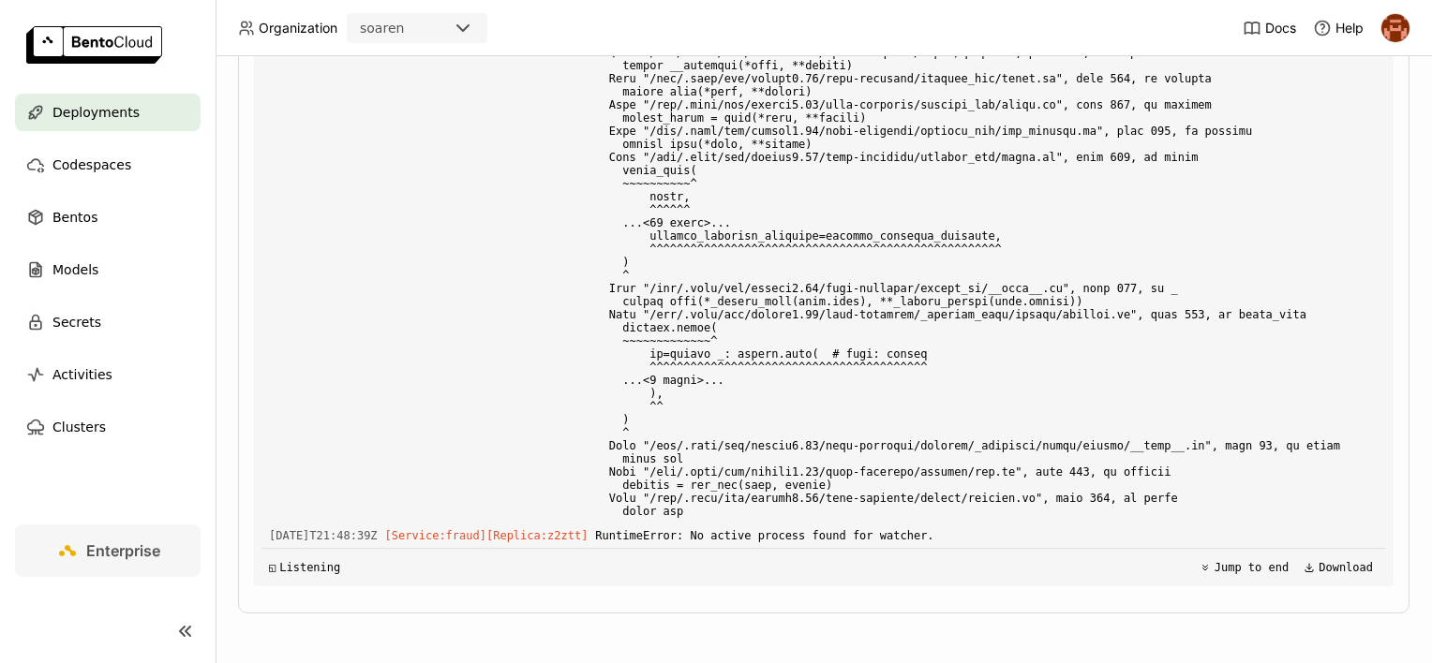
click at [756, 566] on div "◱ Listening Jump to end Download" at bounding box center [823, 567] width 1124 height 38
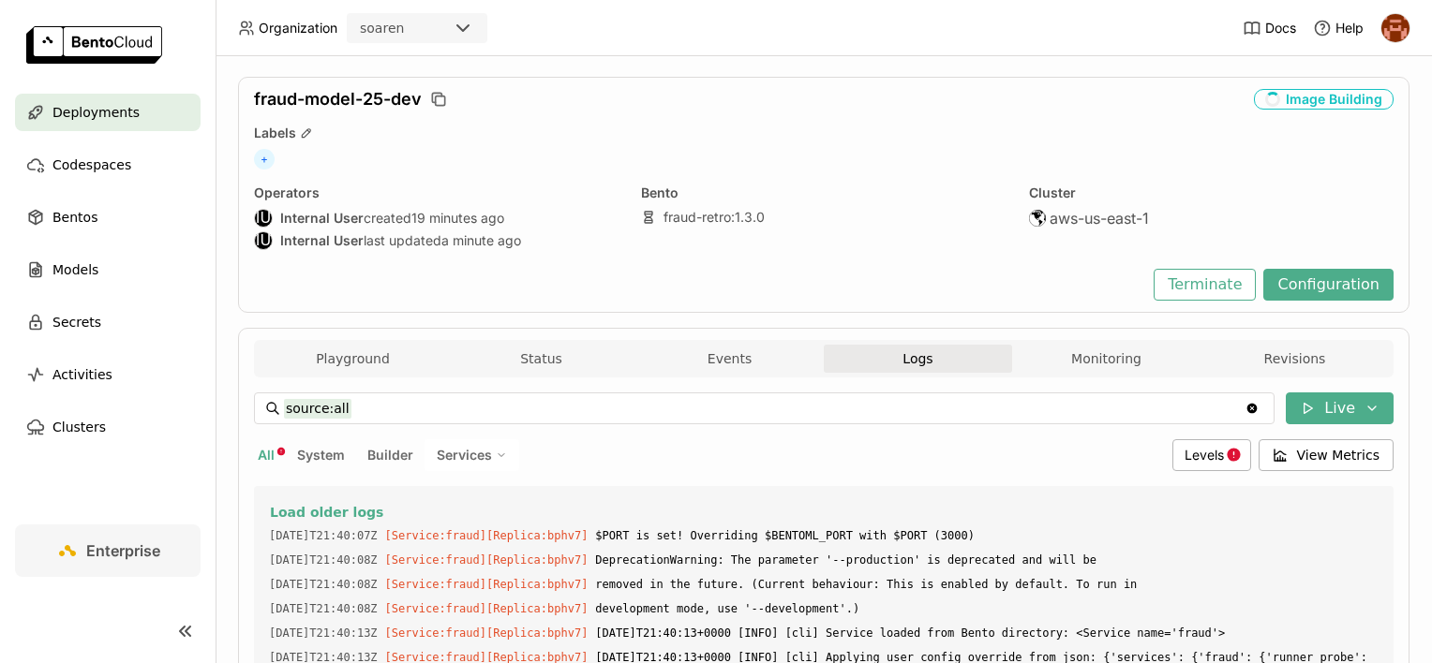
scroll to position [0, 0]
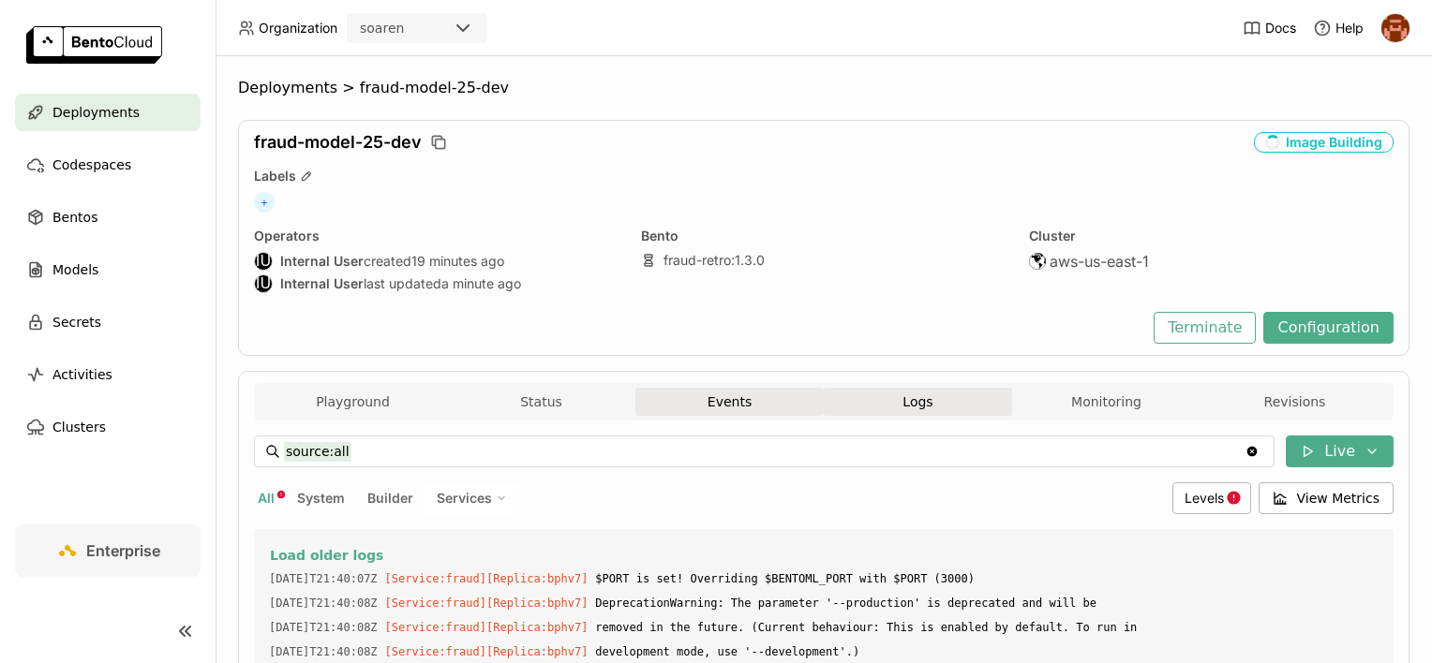
click at [760, 406] on button "Events" at bounding box center [729, 402] width 188 height 28
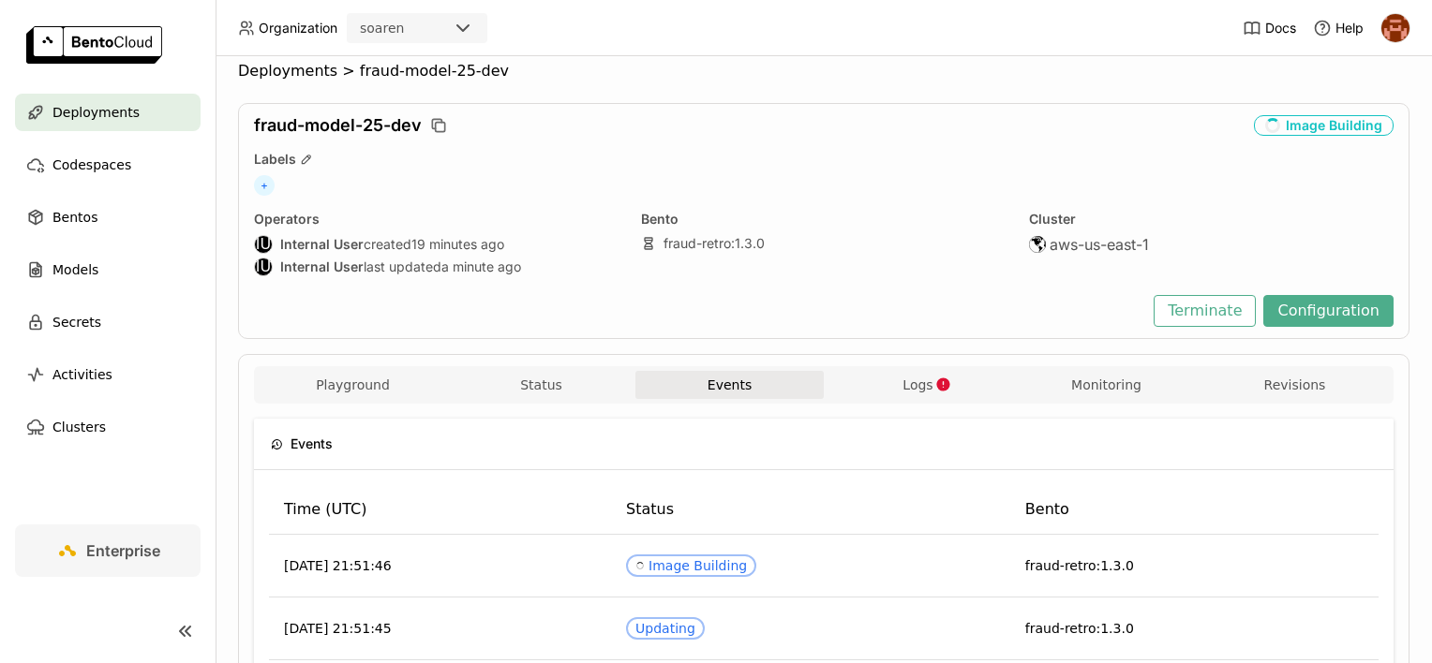
scroll to position [2, 0]
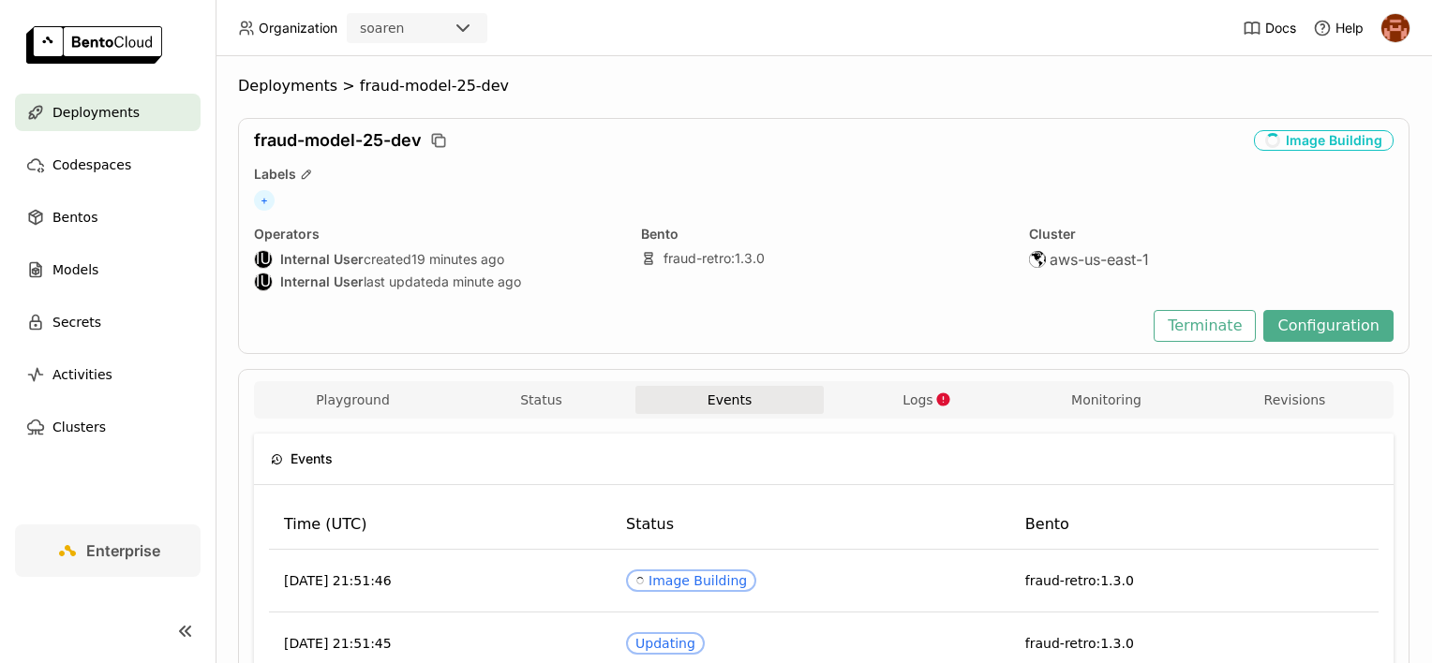
click at [968, 386] on button "Logs" at bounding box center [918, 400] width 188 height 28
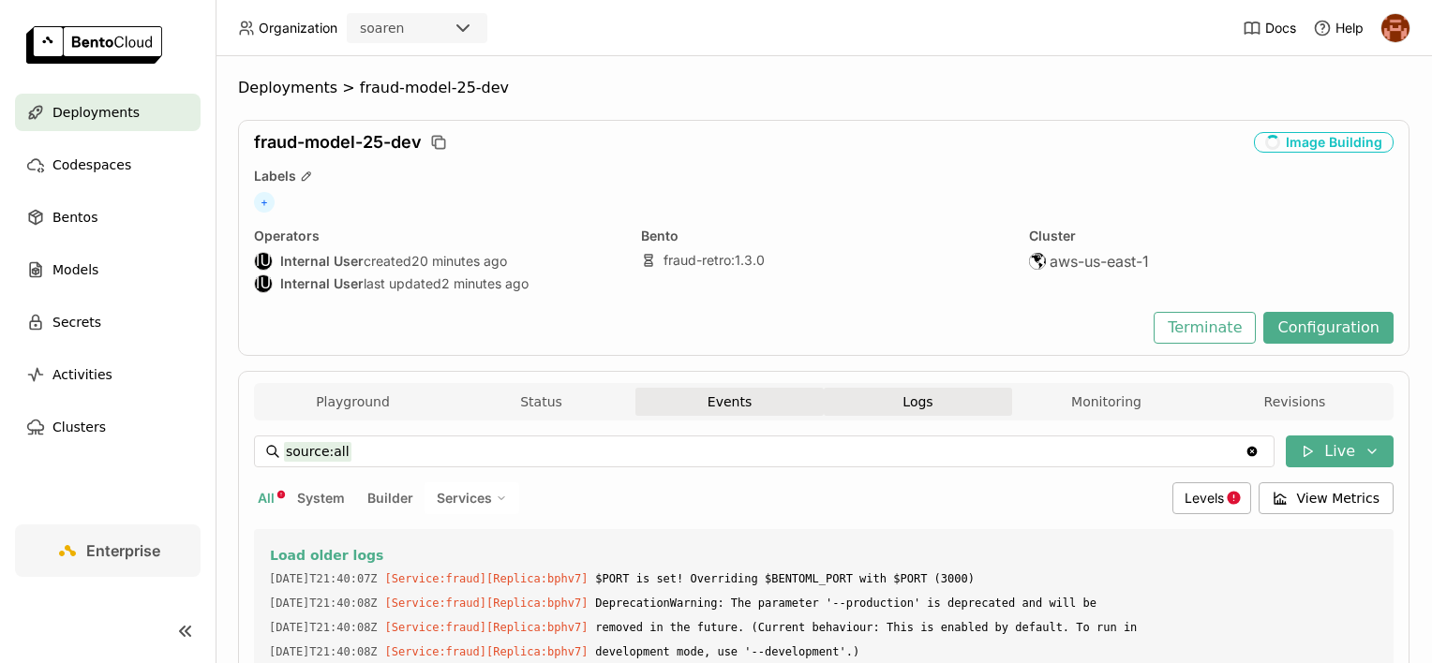
click at [718, 403] on button "Events" at bounding box center [729, 402] width 188 height 28
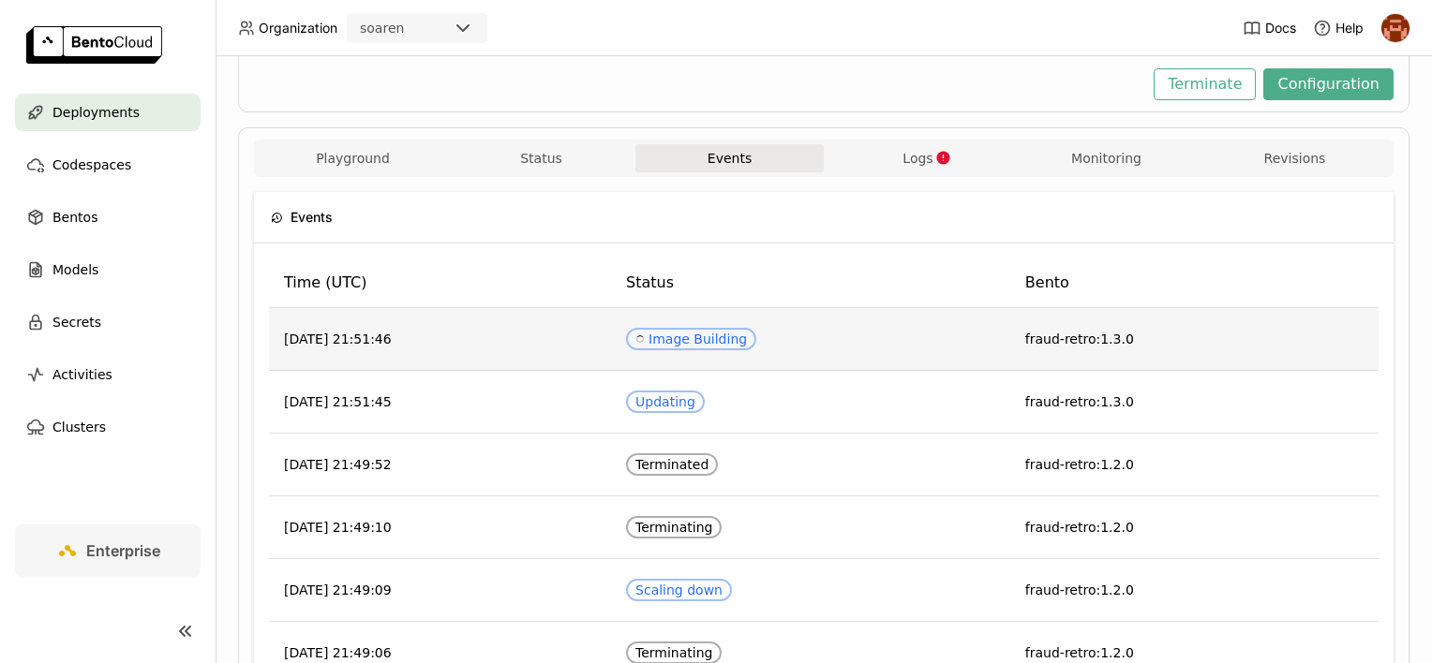
scroll to position [94, 0]
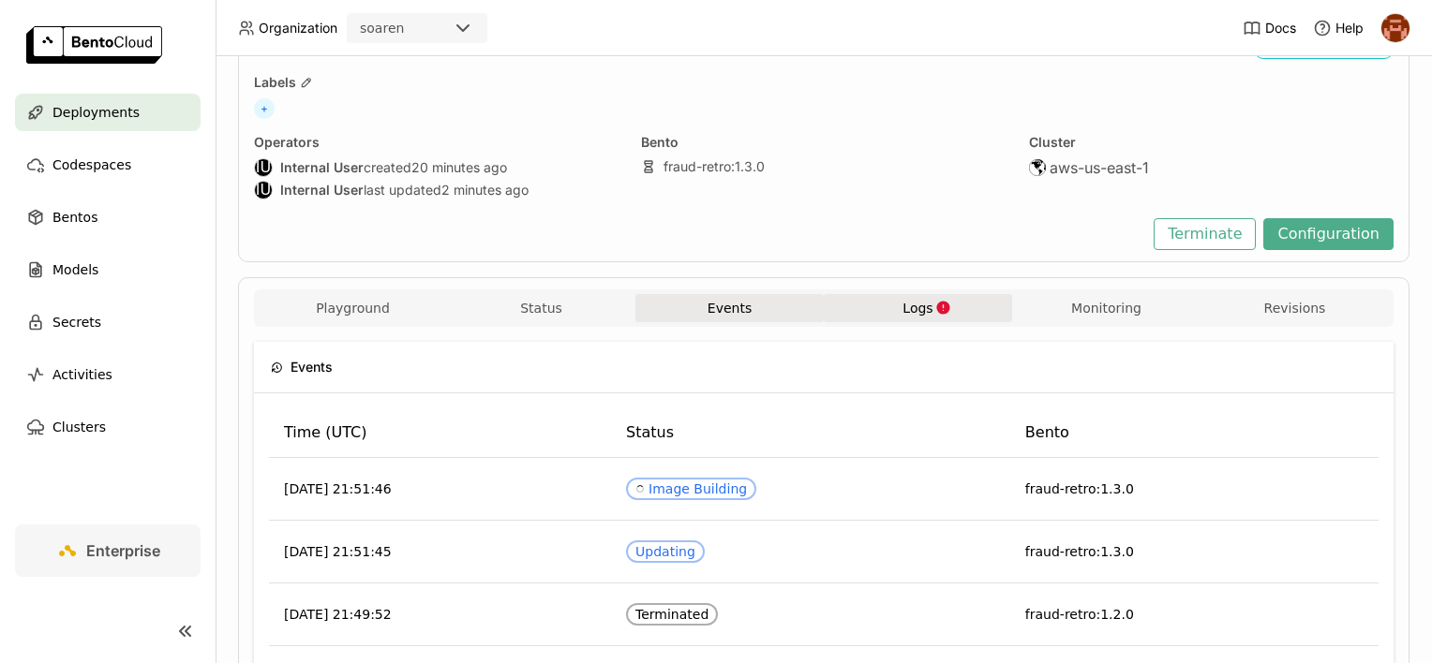
click at [883, 300] on button "Logs" at bounding box center [918, 308] width 188 height 28
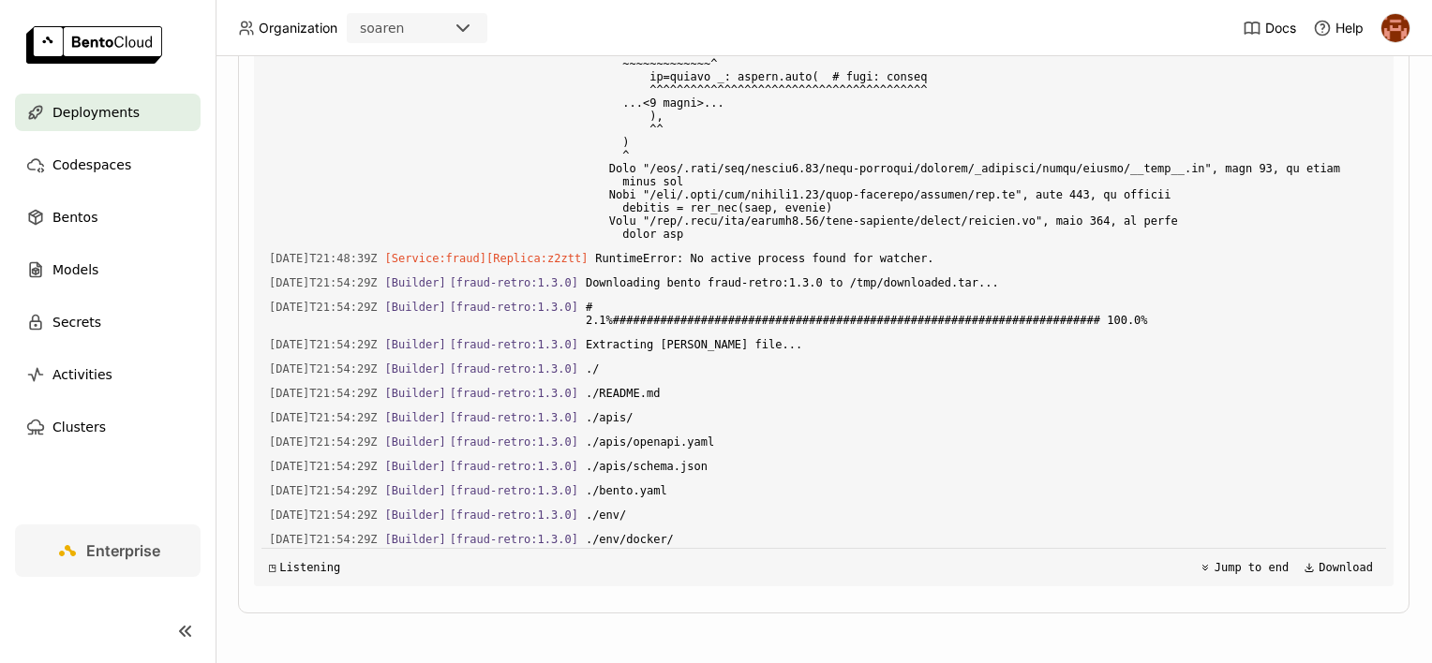
scroll to position [3173, 0]
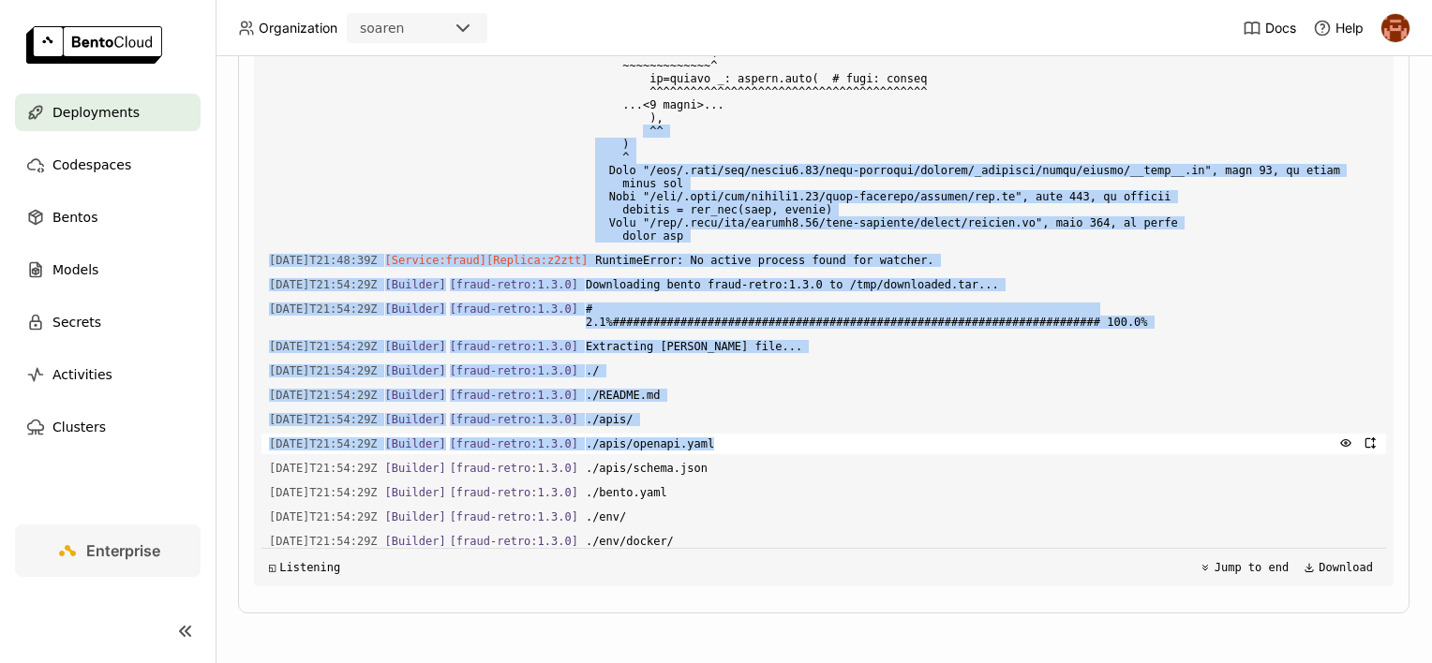
drag, startPoint x: 637, startPoint y: 203, endPoint x: 732, endPoint y: 527, distance: 337.7
click at [731, 525] on div "Load older logs 2025-08-19T21:40:07Z [Service:fraud] [Replica: bphv7 ] $PORT is…" at bounding box center [823, 305] width 1124 height 562
click at [732, 454] on span "./apis/openapi.yaml" at bounding box center [982, 444] width 793 height 21
click at [710, 454] on span "./apis/openapi.yaml" at bounding box center [982, 444] width 793 height 21
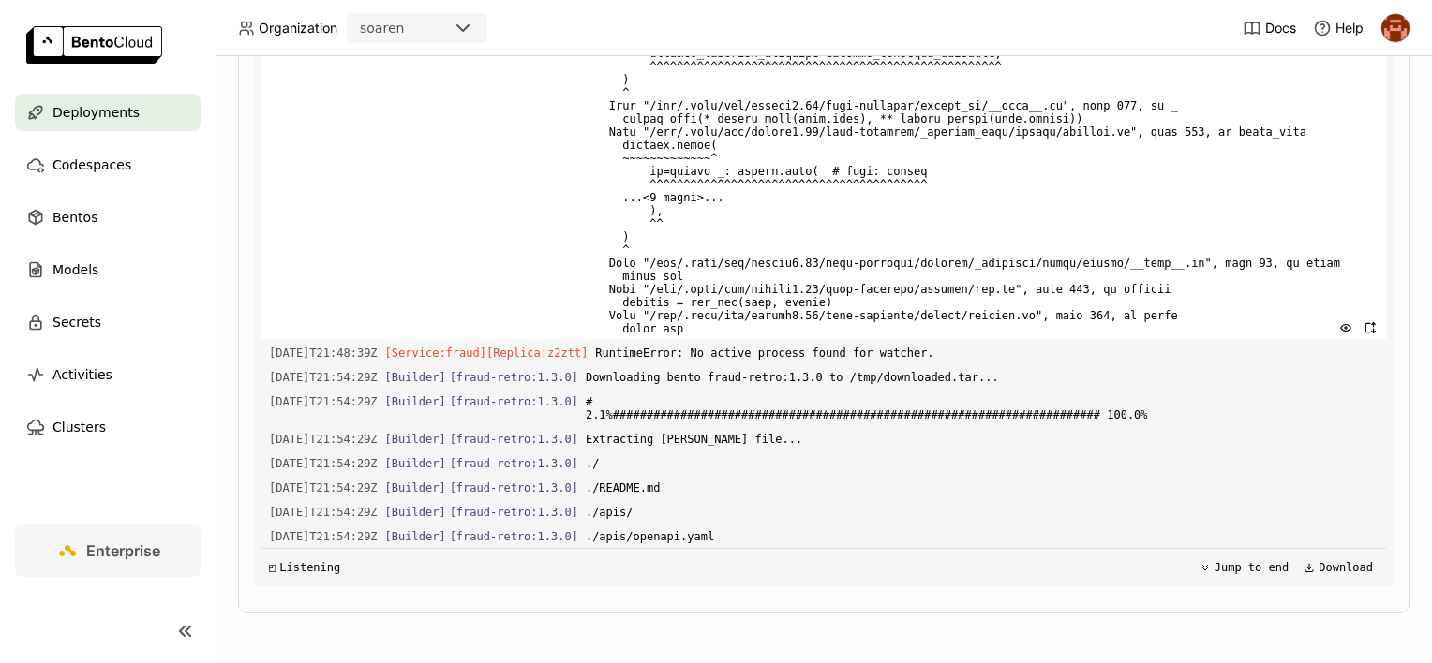
scroll to position [3079, 0]
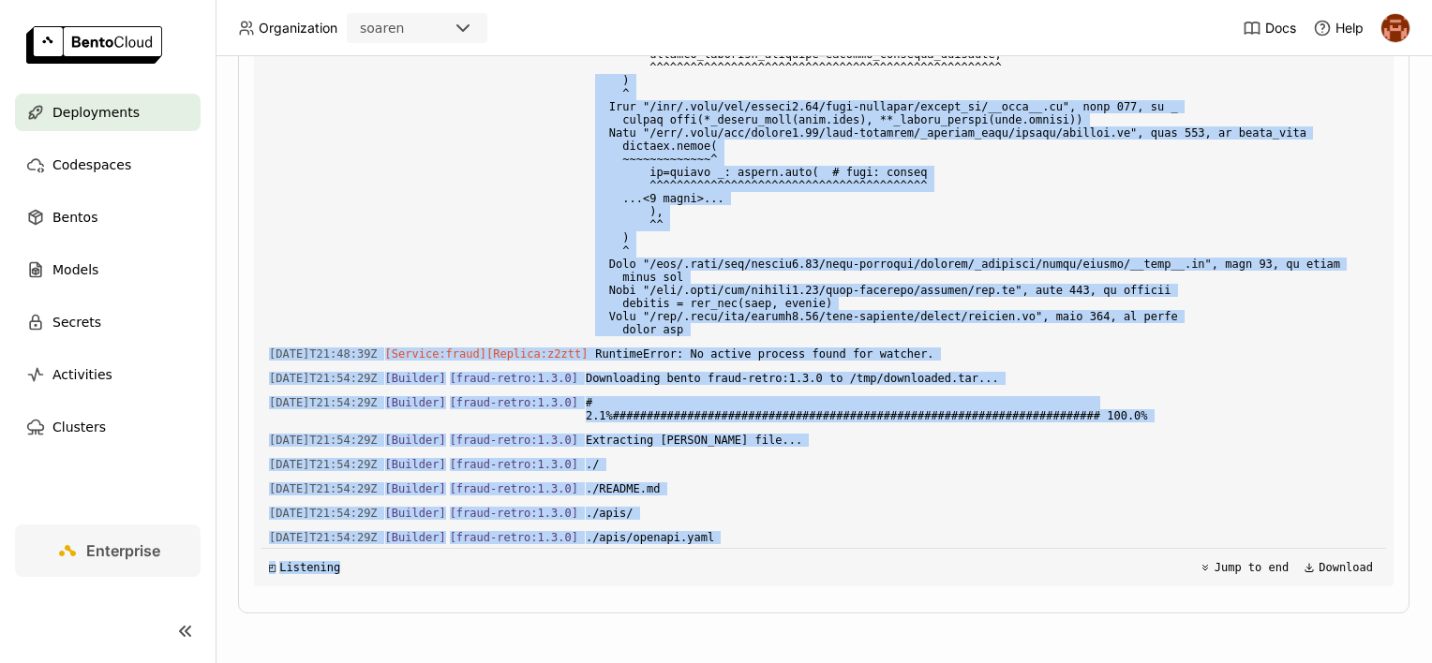
drag, startPoint x: 625, startPoint y: 245, endPoint x: 780, endPoint y: 549, distance: 341.9
click at [780, 549] on div "Load older logs 2025-08-19T21:40:07Z [Service:fraud] [Replica: bphv7 ] $PORT is…" at bounding box center [823, 305] width 1124 height 562
drag, startPoint x: 780, startPoint y: 549, endPoint x: 774, endPoint y: 518, distance: 31.6
click at [774, 451] on span "Extracting [PERSON_NAME] file..." at bounding box center [982, 440] width 793 height 21
click at [751, 426] on span "# 2.1%######################################################################## …" at bounding box center [982, 410] width 793 height 34
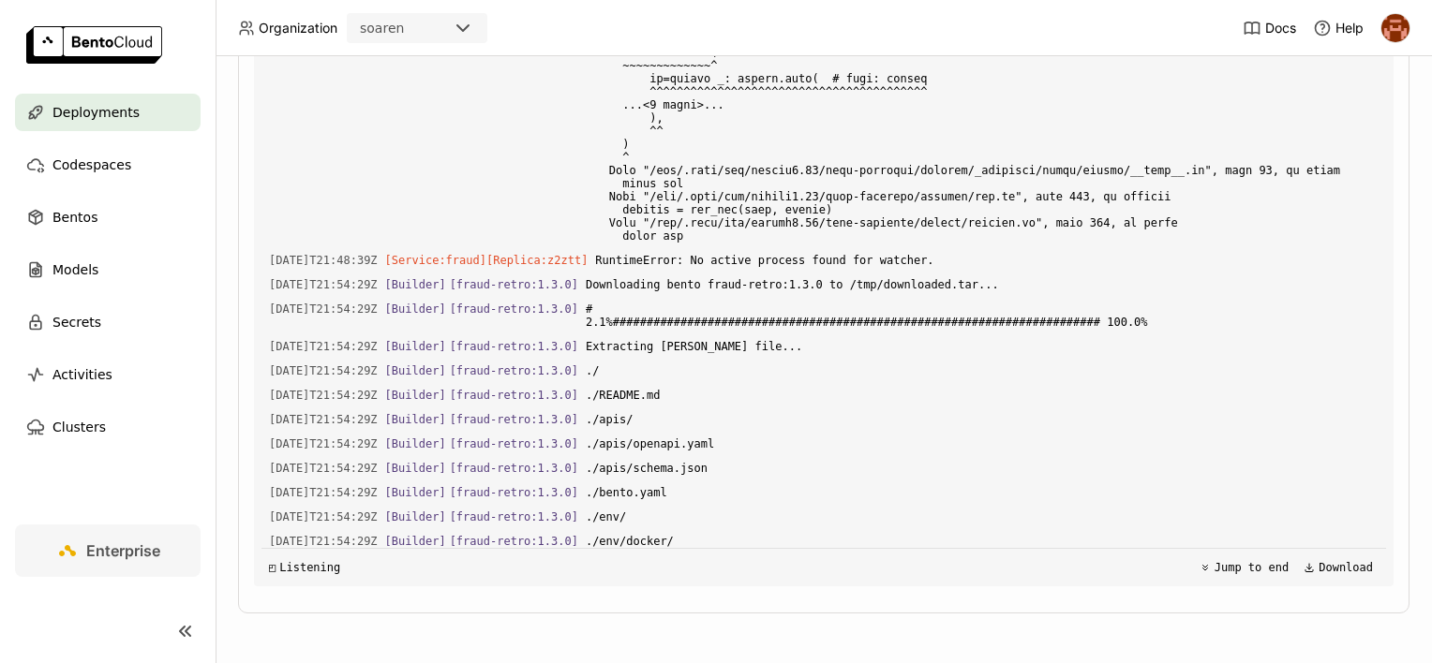
scroll to position [3735, 0]
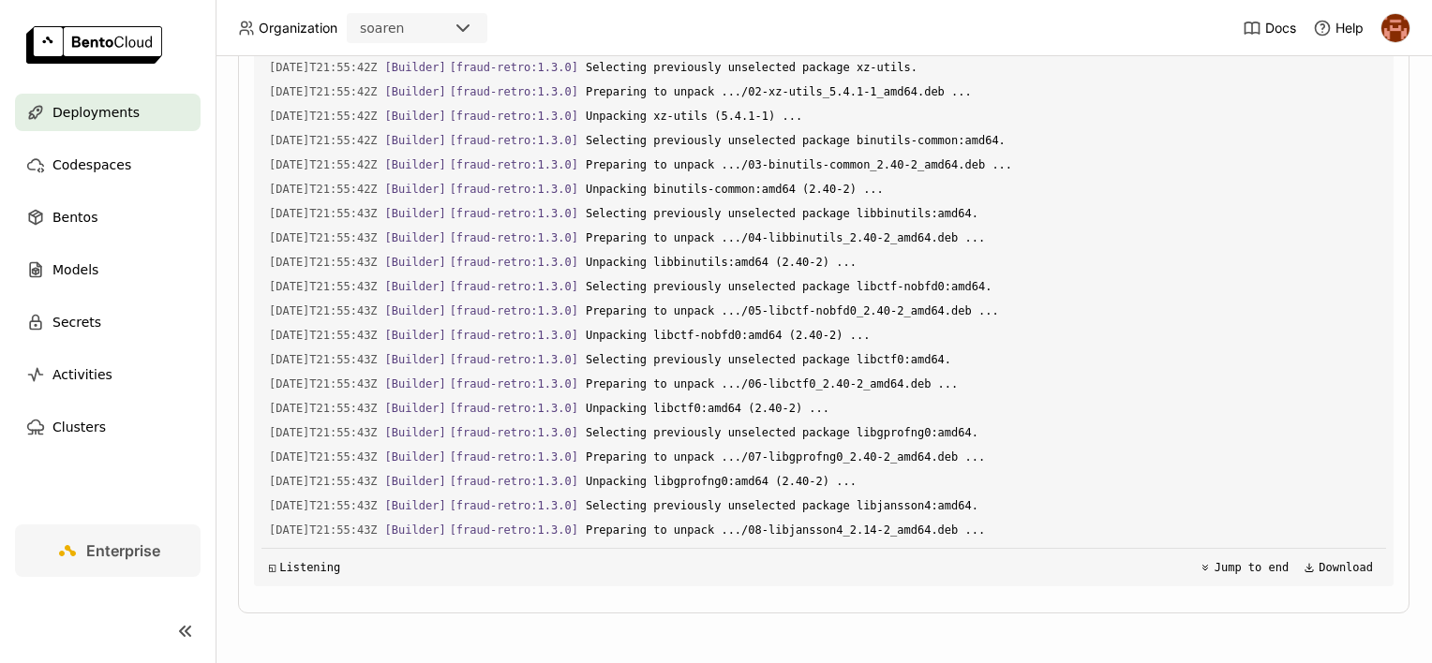
click at [1387, 333] on div "Playground Status Events Logs Monitoring Revisions Endpoint /predict open Form …" at bounding box center [823, 240] width 1171 height 748
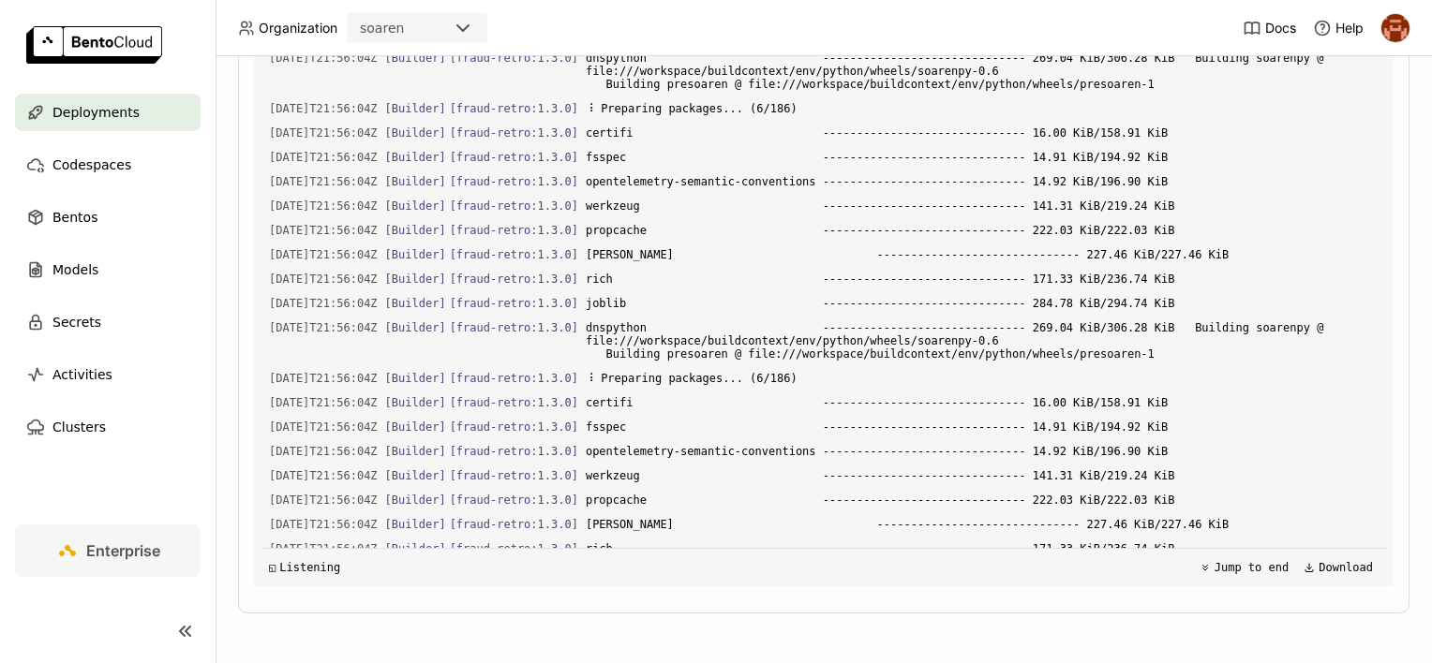
click at [725, 405] on div "Playground Status Events Logs Monitoring Revisions Endpoint /predict open Form …" at bounding box center [823, 239] width 1139 height 723
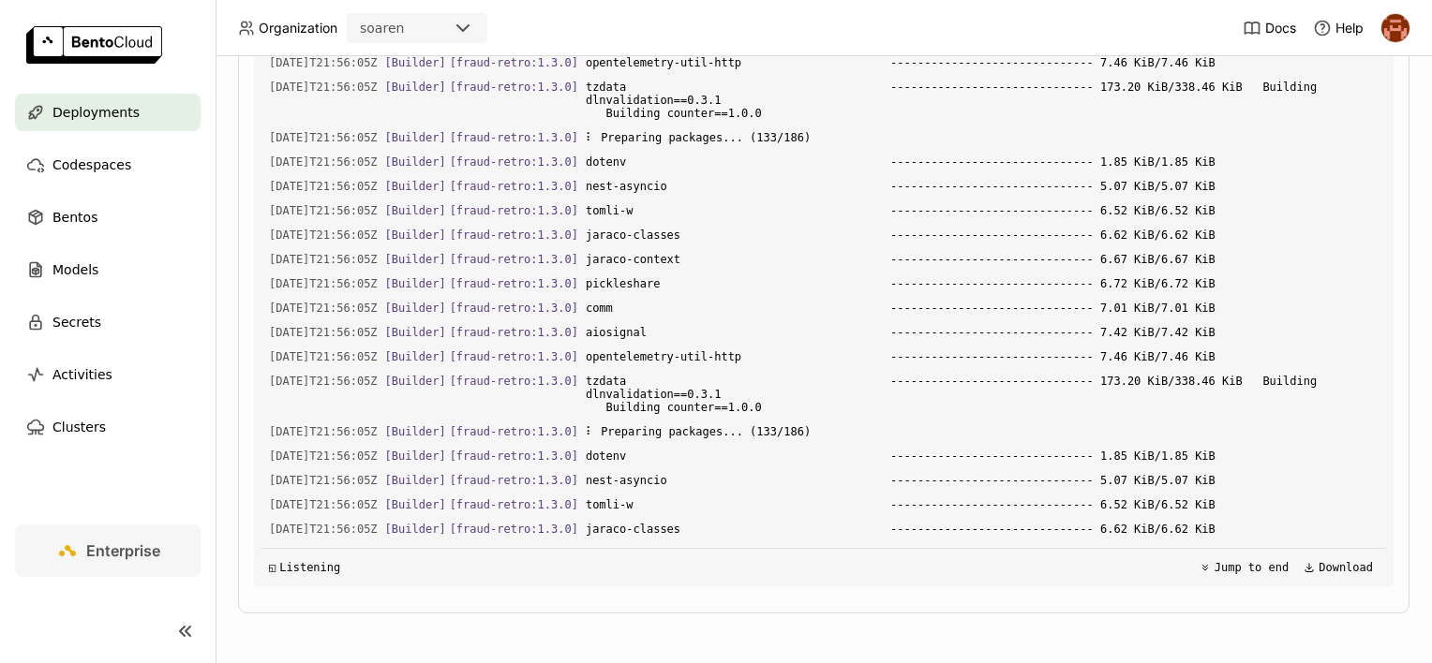
scroll to position [187, 0]
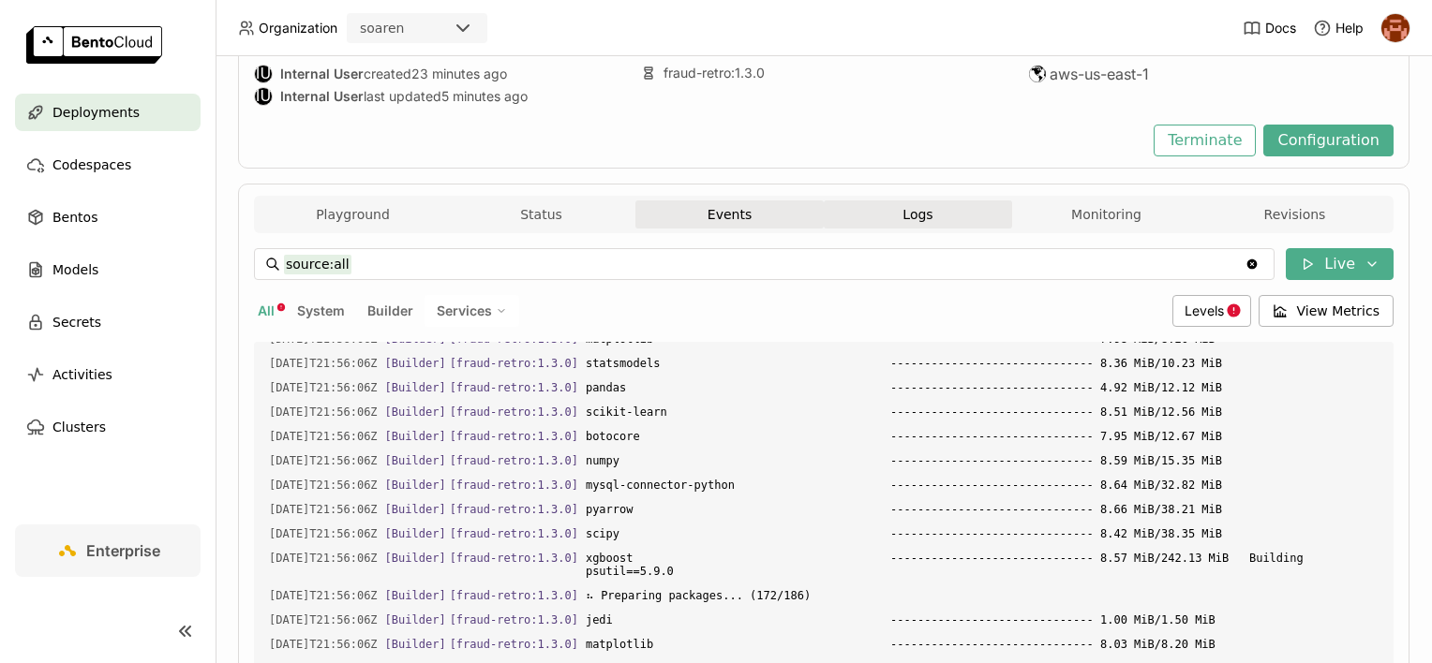
click at [728, 225] on button "Events" at bounding box center [729, 214] width 188 height 28
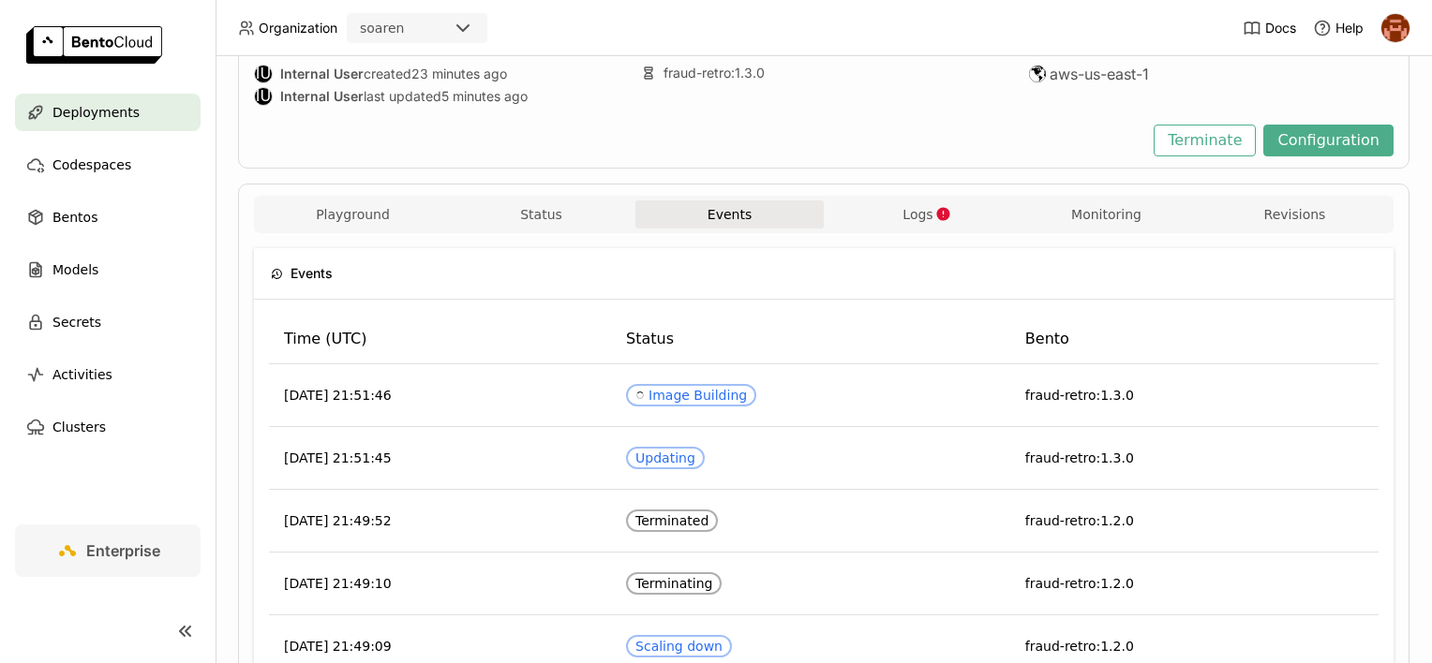
click at [869, 217] on button "Logs" at bounding box center [918, 214] width 188 height 28
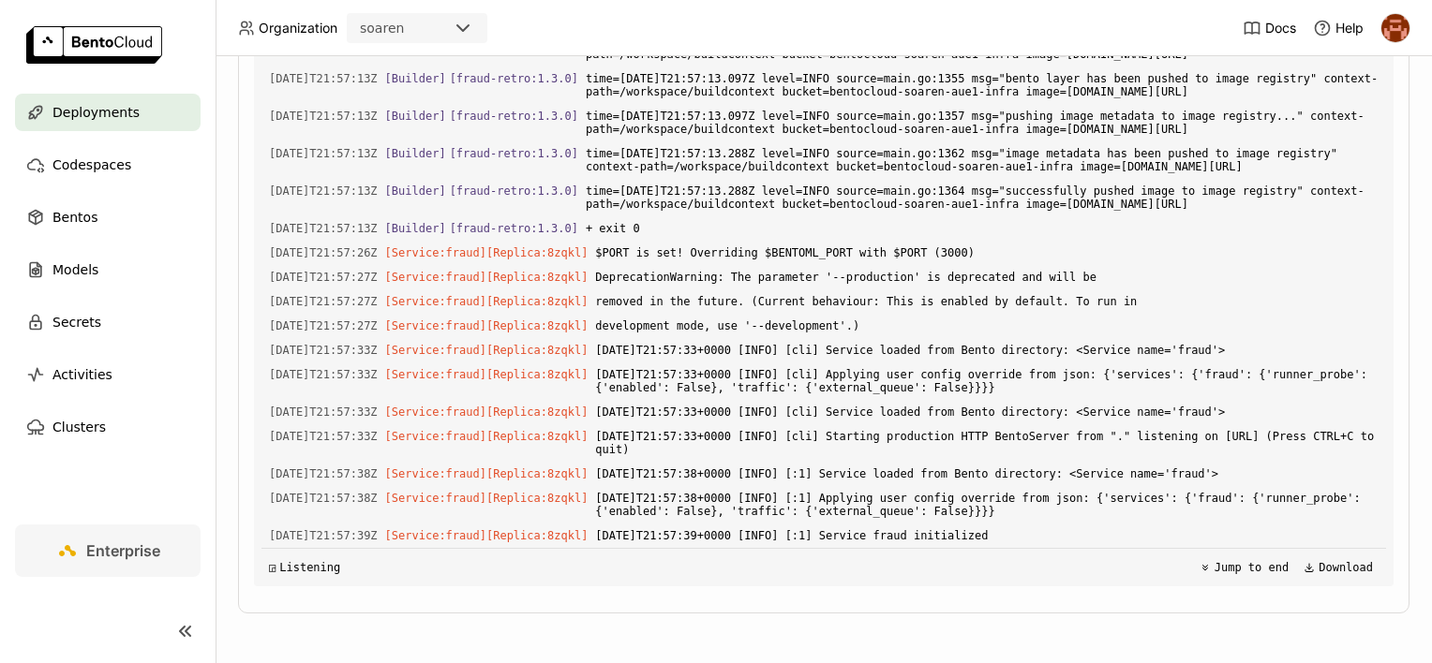
scroll to position [29573, 0]
drag, startPoint x: 986, startPoint y: 530, endPoint x: 809, endPoint y: 221, distance: 355.8
click at [809, 221] on div "Load older logs 2025-08-19T21:56:06Z [Builder] [ fraud-retro:1.3.0 ] matplotlib…" at bounding box center [823, 305] width 1124 height 562
drag, startPoint x: 809, startPoint y: 221, endPoint x: 738, endPoint y: 158, distance: 94.9
click at [738, 158] on div "Load older logs 2025-08-19T21:56:06Z [Builder] [ fraud-retro:1.3.0 ] matplotlib…" at bounding box center [823, 305] width 1124 height 562
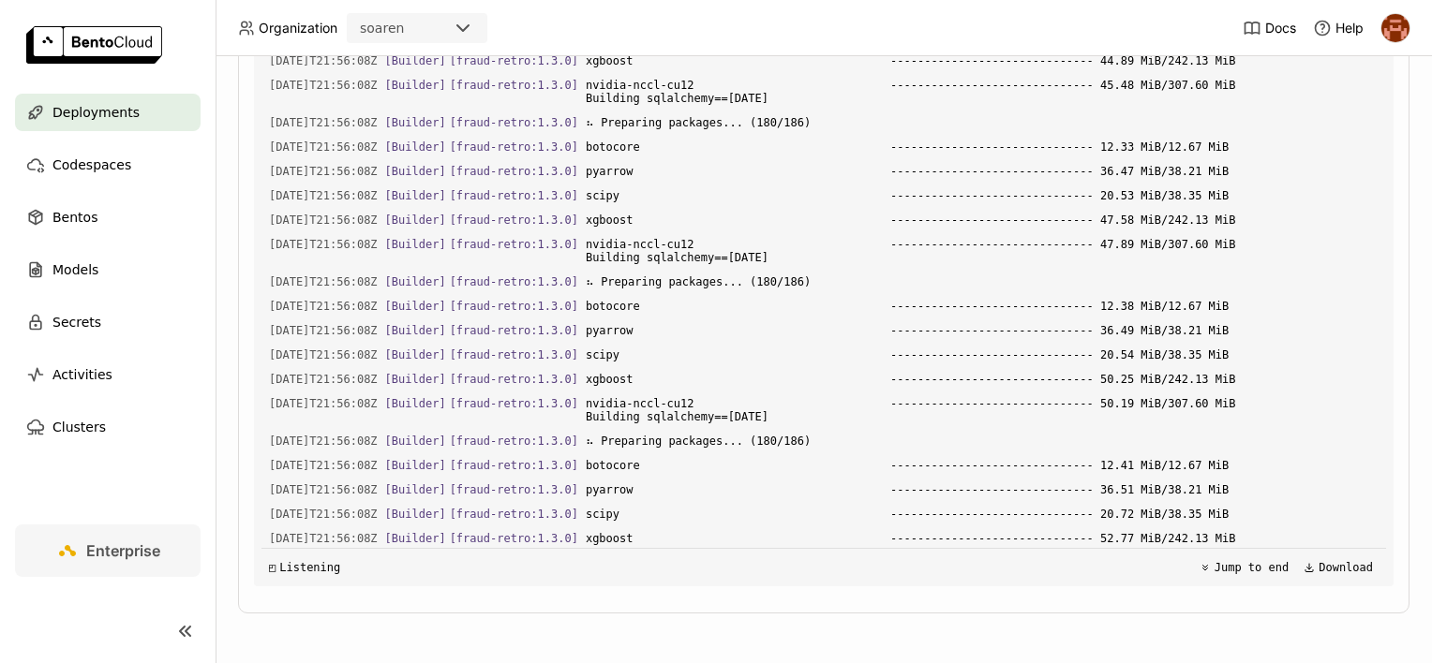
scroll to position [0, 0]
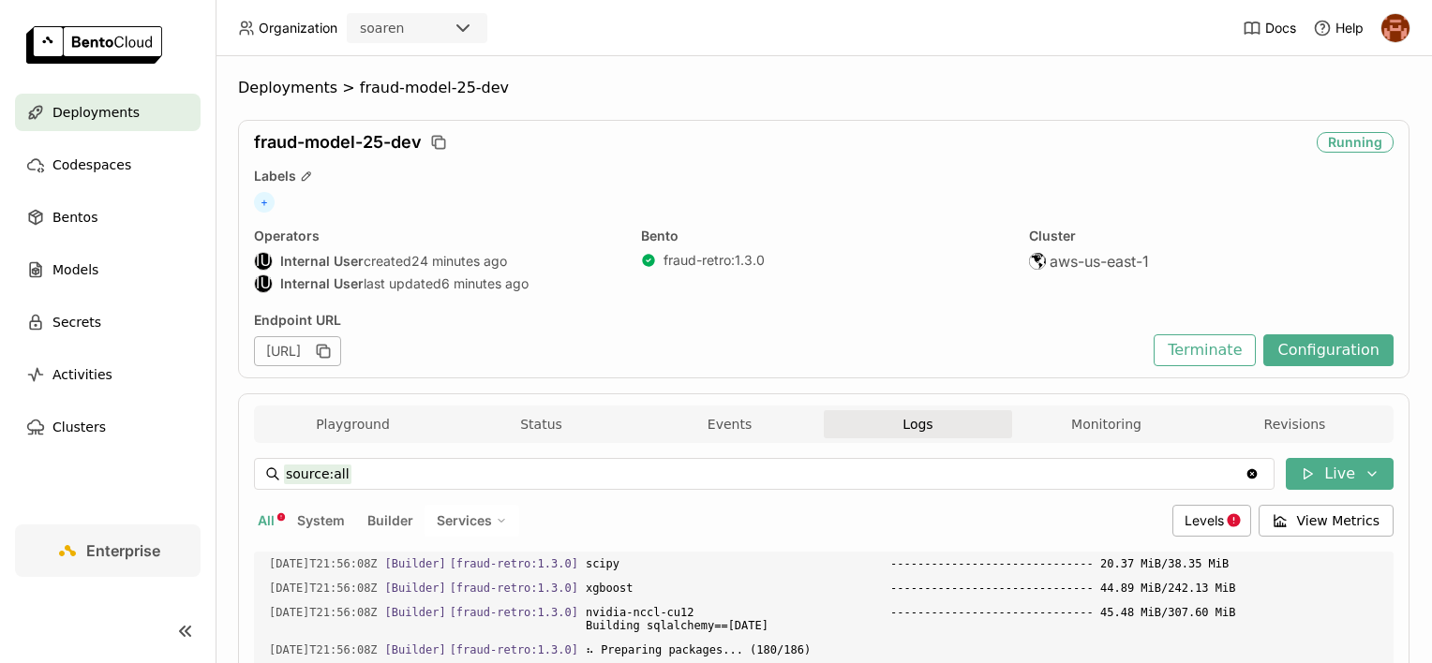
click at [323, 435] on button "Playground" at bounding box center [353, 424] width 188 height 28
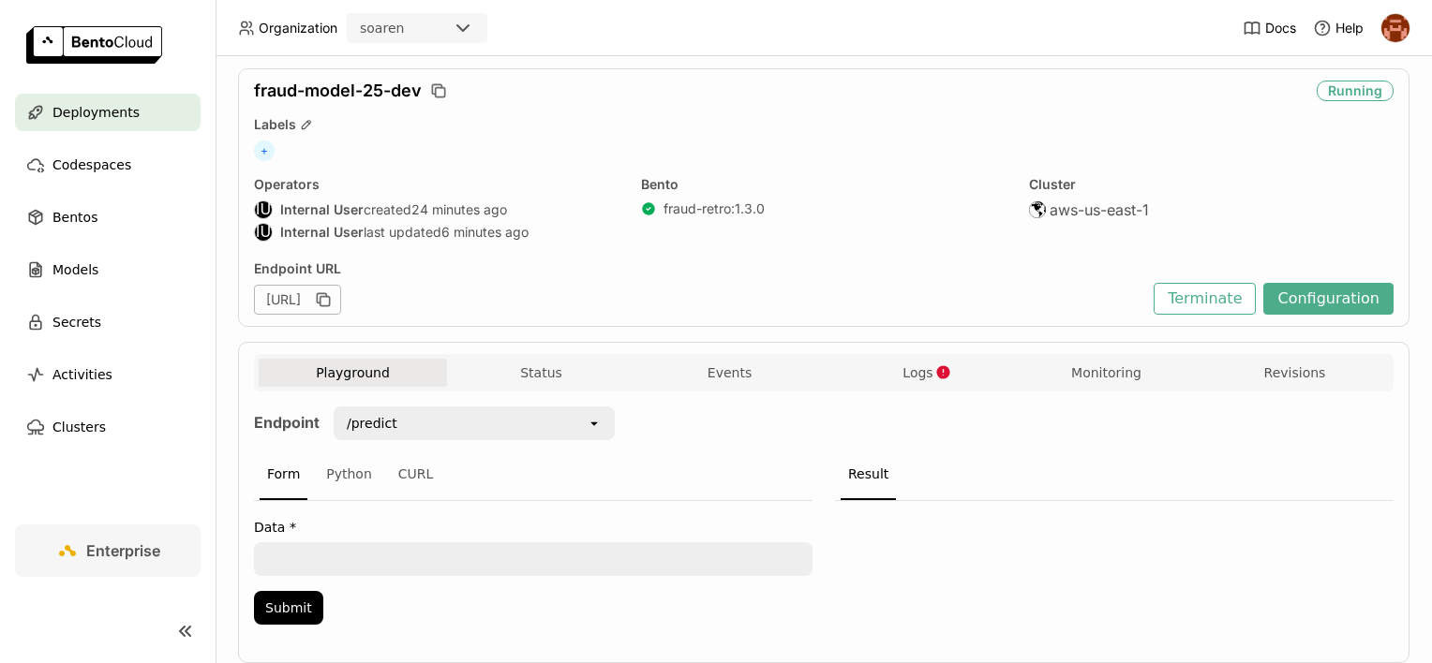
scroll to position [98, 0]
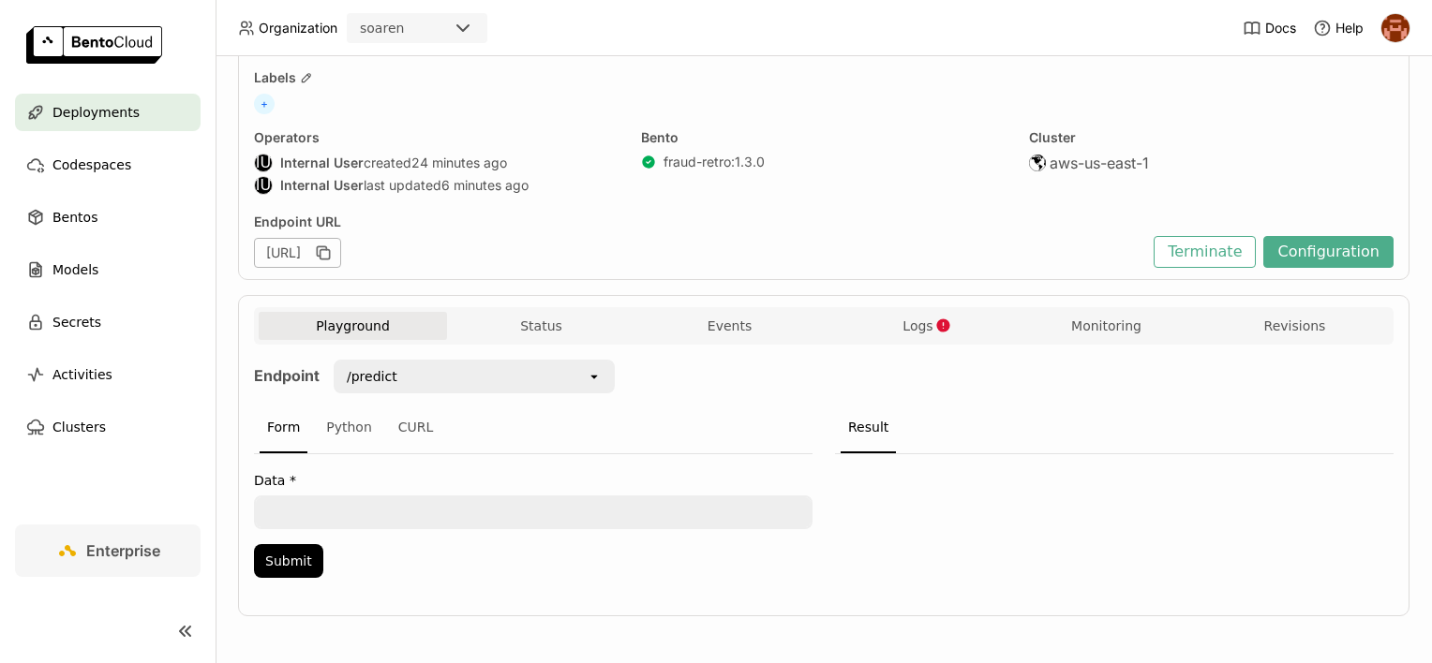
click at [372, 431] on div "Form Python CURL" at bounding box center [533, 429] width 558 height 52
click at [360, 427] on div "Python" at bounding box center [349, 428] width 61 height 51
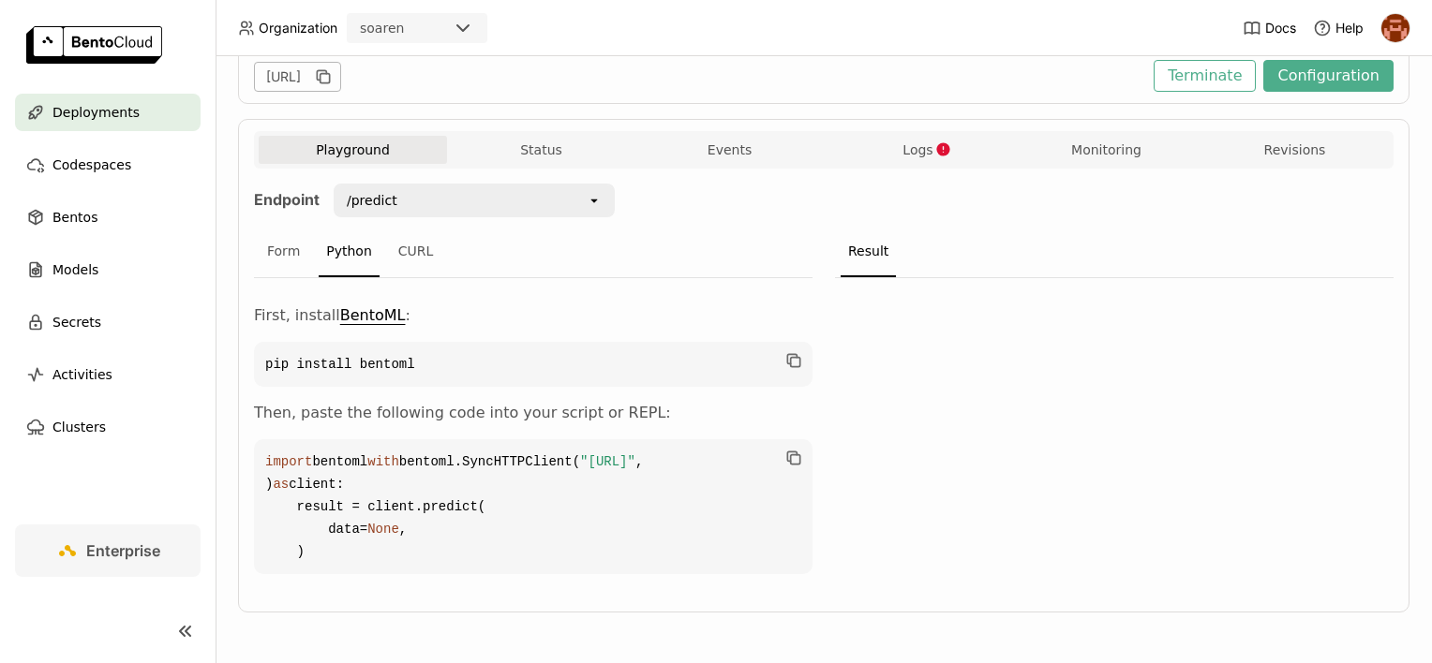
scroll to position [339, 0]
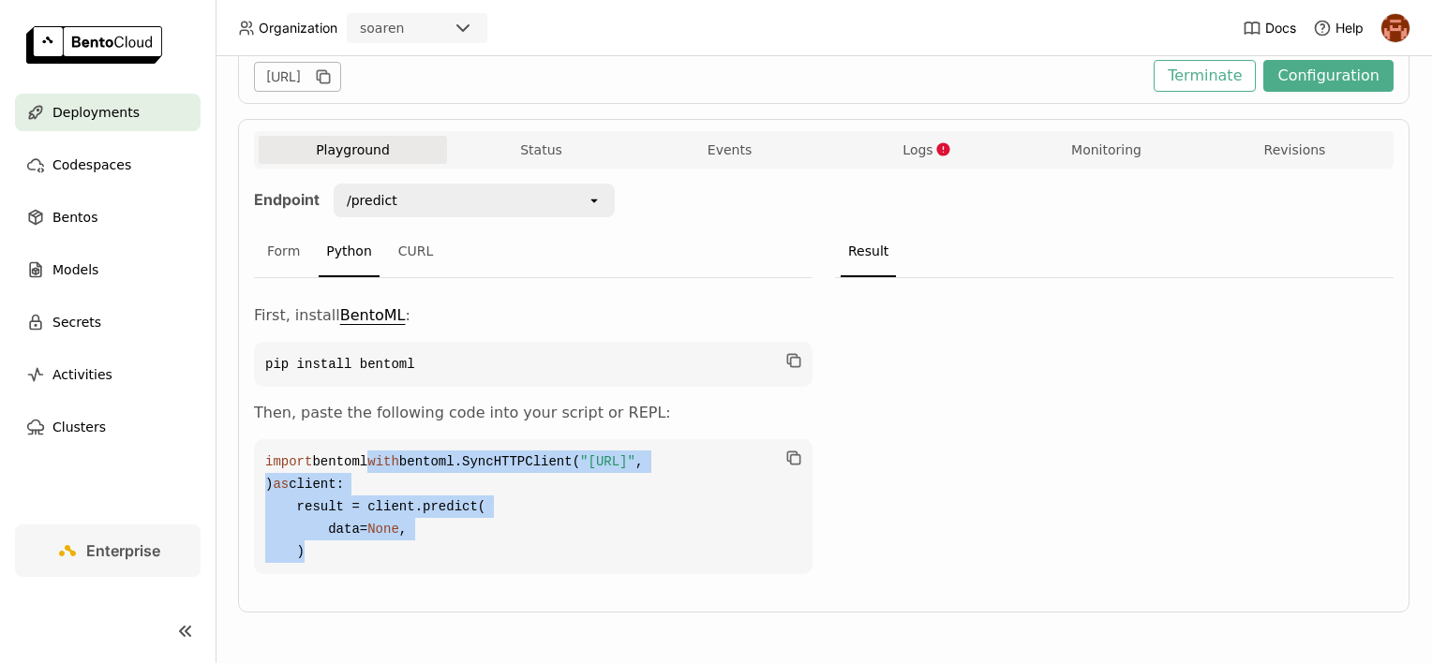
drag, startPoint x: 423, startPoint y: 555, endPoint x: 268, endPoint y: 437, distance: 194.5
click at [268, 439] on code "import bentoml with bentoml.SyncHTTPClient( "https://fraud-model-25-dev.soaren-…" at bounding box center [533, 506] width 558 height 135
click at [367, 454] on span "with" at bounding box center [383, 461] width 32 height 15
click at [267, 450] on code "import bentoml with bentoml.SyncHTTPClient( "https://fraud-model-25-dev.soaren-…" at bounding box center [533, 506] width 558 height 135
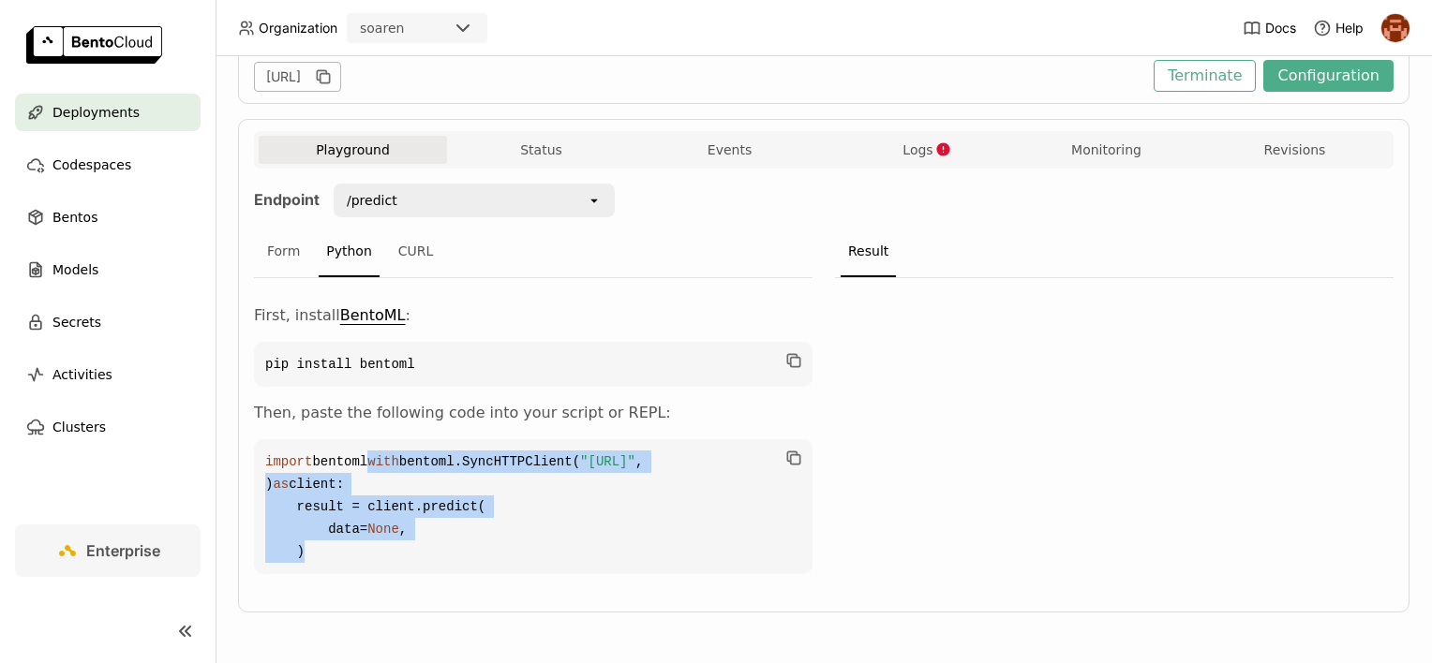
click at [267, 450] on code "import bentoml with bentoml.SyncHTTPClient( "https://fraud-model-25-dev.soaren-…" at bounding box center [533, 506] width 558 height 135
click at [367, 454] on span "with" at bounding box center [383, 461] width 32 height 15
drag, startPoint x: 268, startPoint y: 437, endPoint x: 393, endPoint y: 552, distance: 170.4
click at [393, 552] on code "import bentoml with bentoml.SyncHTTPClient( "https://fraud-model-25-dev.soaren-…" at bounding box center [533, 506] width 558 height 135
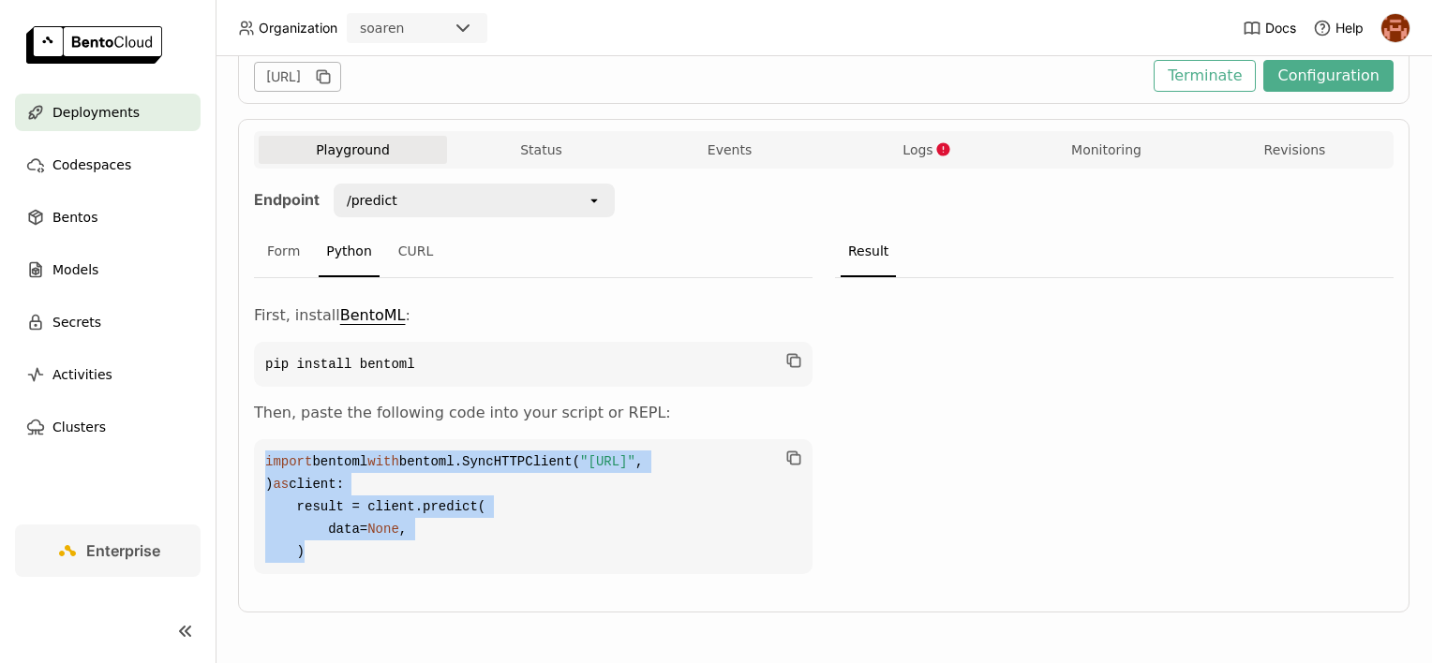
click at [962, 136] on button "Logs" at bounding box center [918, 150] width 188 height 28
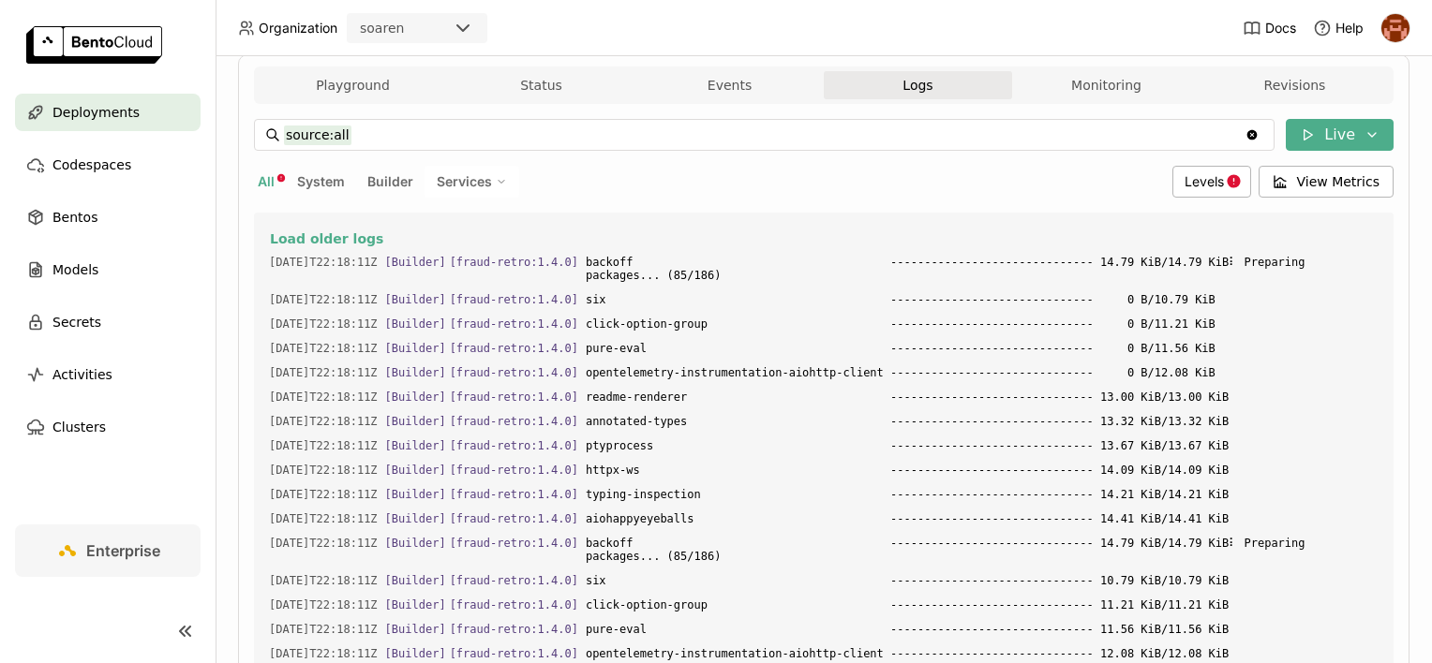
scroll to position [527, 0]
